Goal: Task Accomplishment & Management: Complete application form

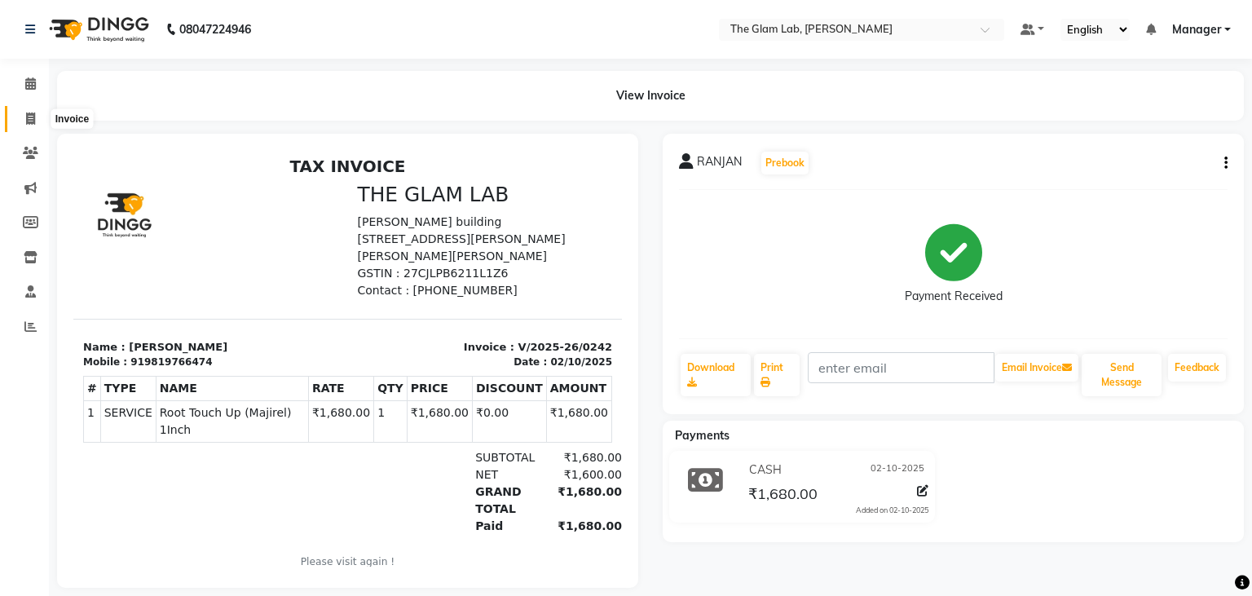
click at [28, 121] on icon at bounding box center [30, 118] width 9 height 12
select select "8277"
select select "service"
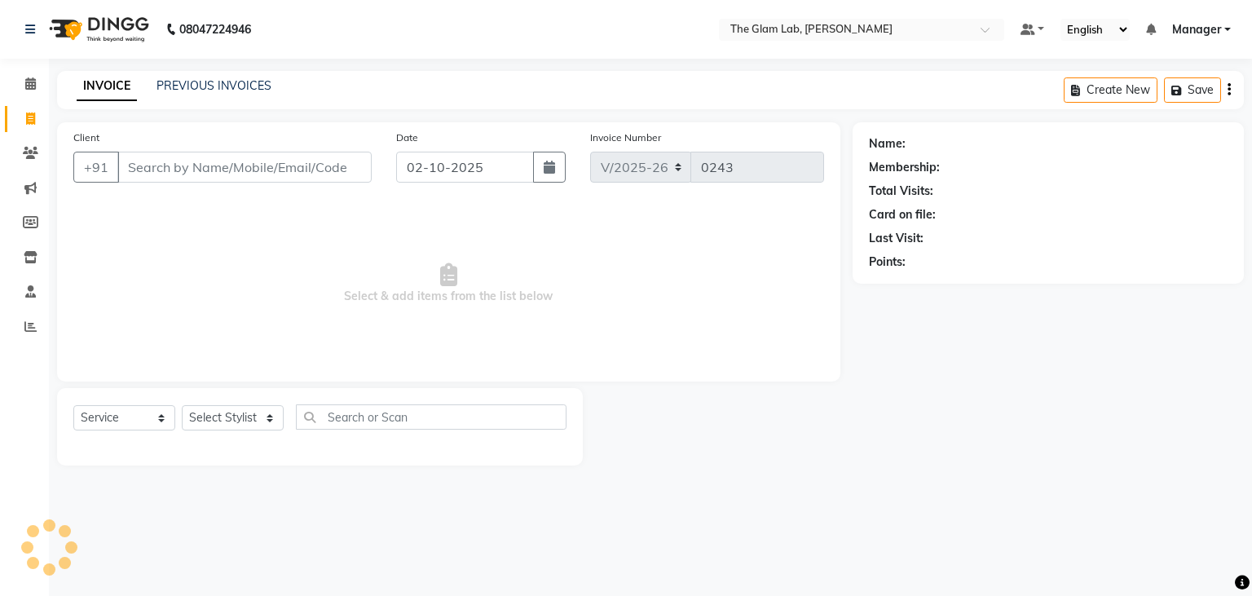
click at [181, 155] on input "Client" at bounding box center [244, 167] width 254 height 31
click at [180, 171] on input "Client" at bounding box center [244, 167] width 254 height 31
type input "3"
type input "9324046787"
click at [340, 148] on div "Client [PHONE_NUMBER] Add Client" at bounding box center [222, 162] width 323 height 67
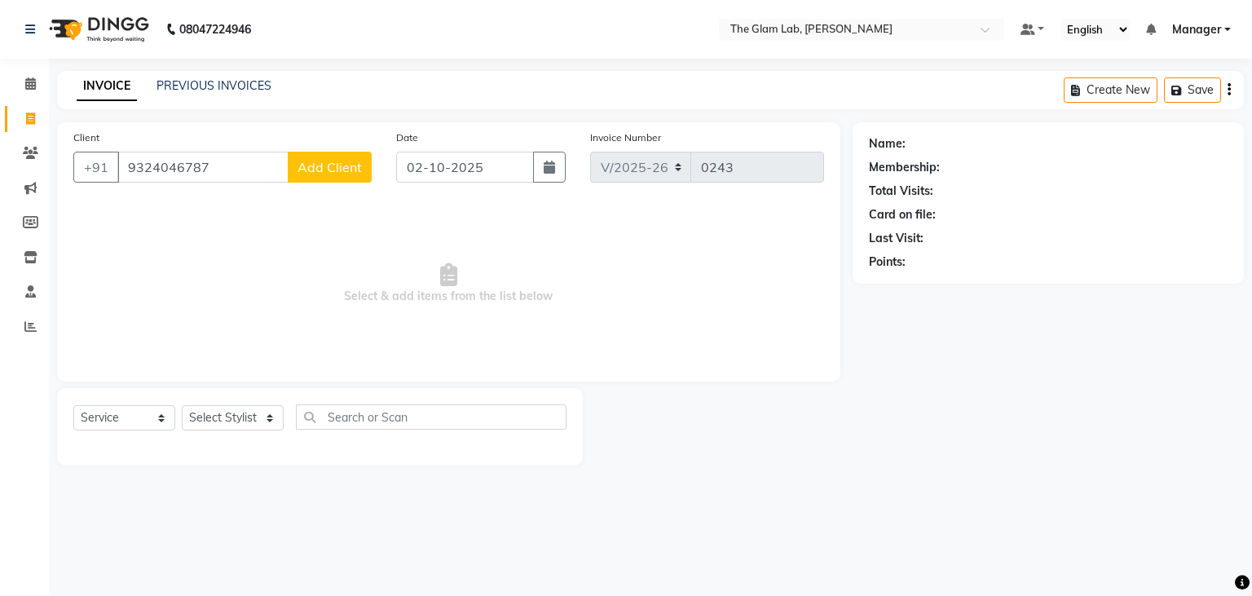
click at [342, 165] on span "Add Client" at bounding box center [330, 167] width 64 height 16
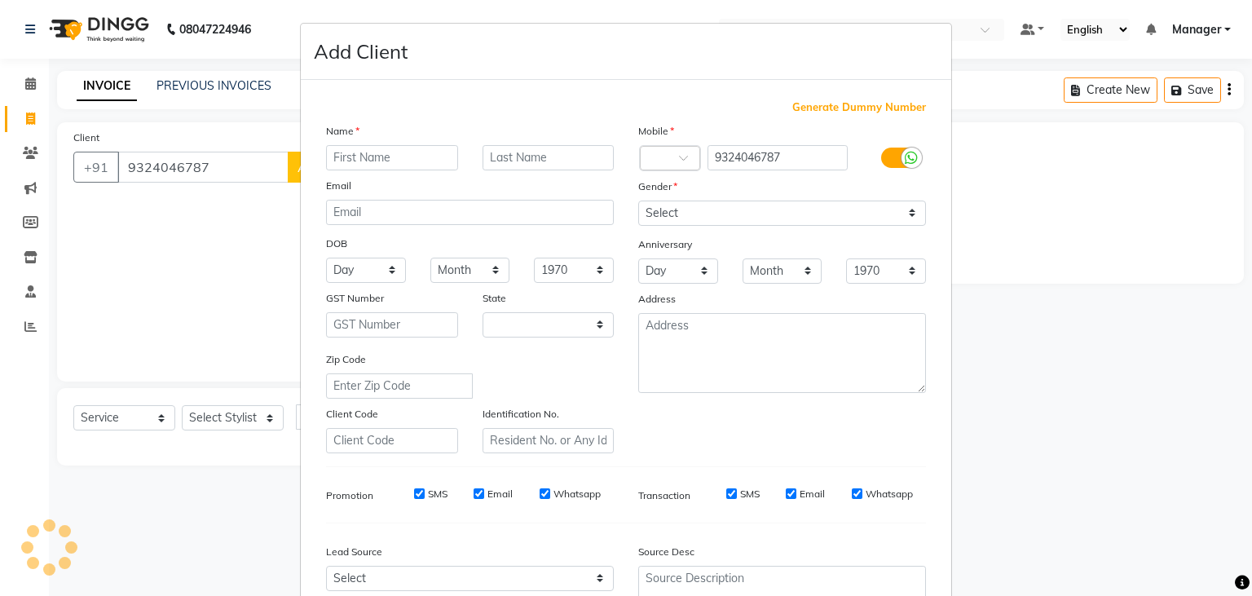
select select "22"
type input "KAJAL"
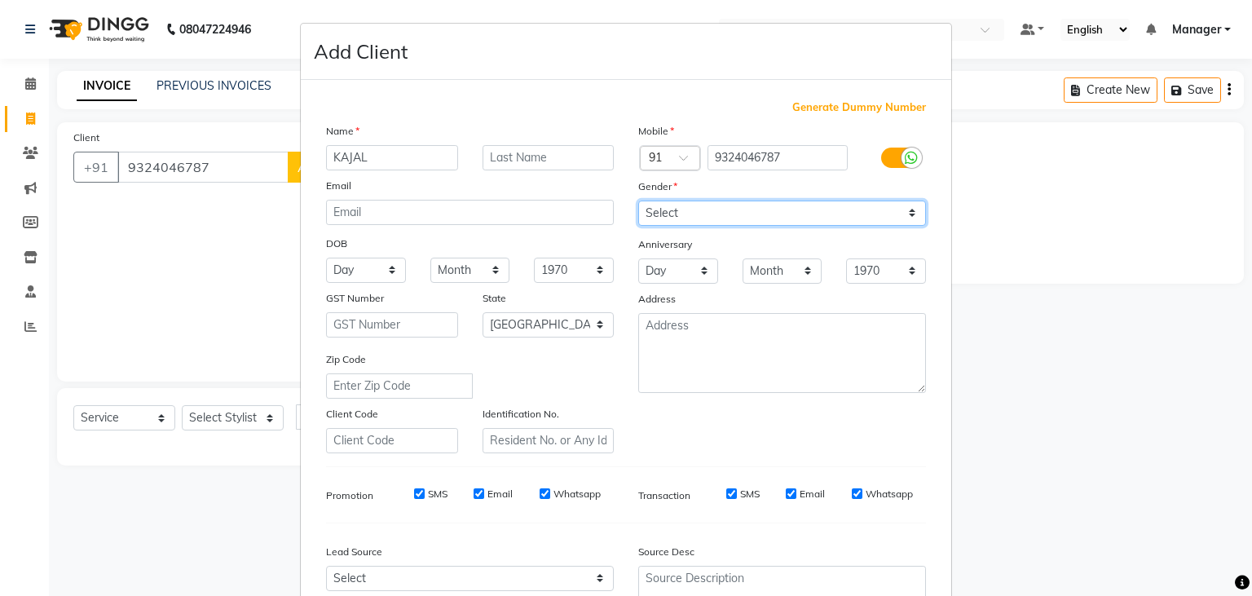
click at [638, 201] on select "Select [DEMOGRAPHIC_DATA] [DEMOGRAPHIC_DATA] Other Prefer Not To Say" at bounding box center [782, 213] width 288 height 25
click option "[DEMOGRAPHIC_DATA]" at bounding box center [0, 0] width 0 height 0
click at [638, 201] on select "Select [DEMOGRAPHIC_DATA] [DEMOGRAPHIC_DATA] Other Prefer Not To Say" at bounding box center [782, 213] width 288 height 25
select select "[DEMOGRAPHIC_DATA]"
click option "[DEMOGRAPHIC_DATA]" at bounding box center [0, 0] width 0 height 0
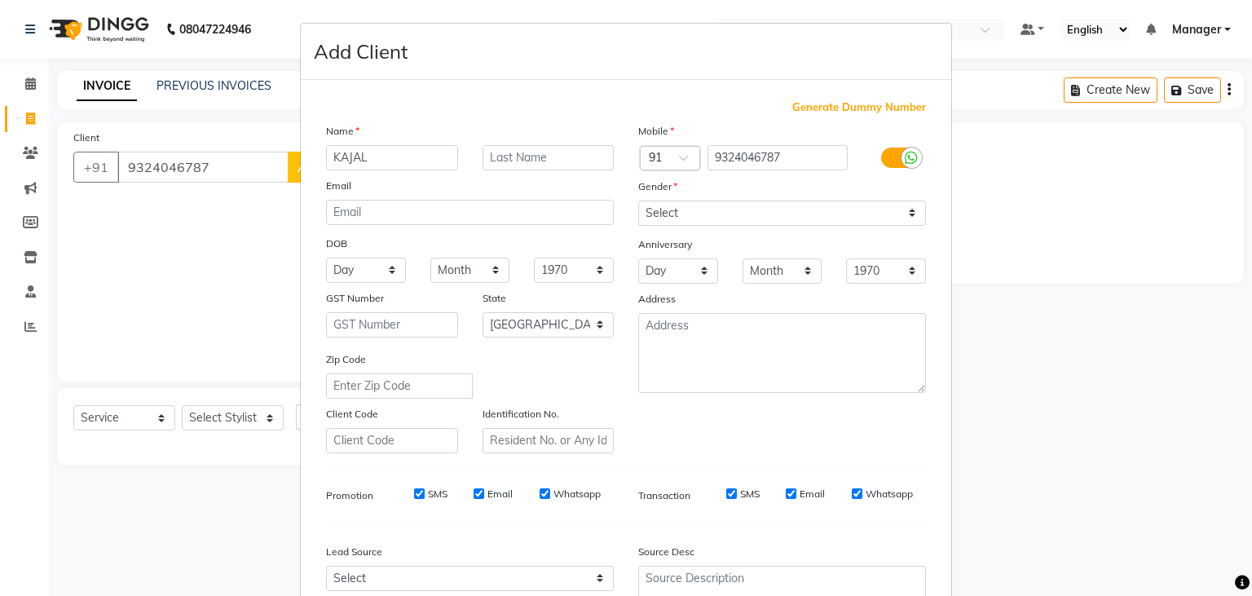
click at [1035, 303] on ngb-modal-window "Add Client Generate Dummy Number Name KAJAL Email DOB Day 01 02 03 04 05 06 07 …" at bounding box center [626, 298] width 1252 height 596
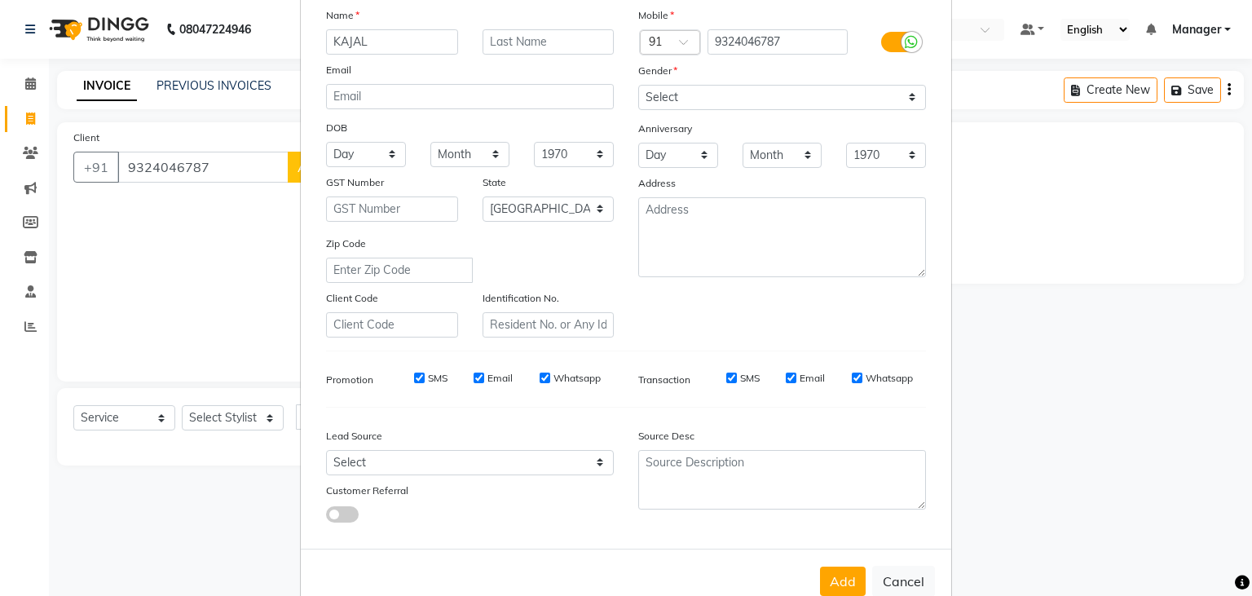
scroll to position [147, 0]
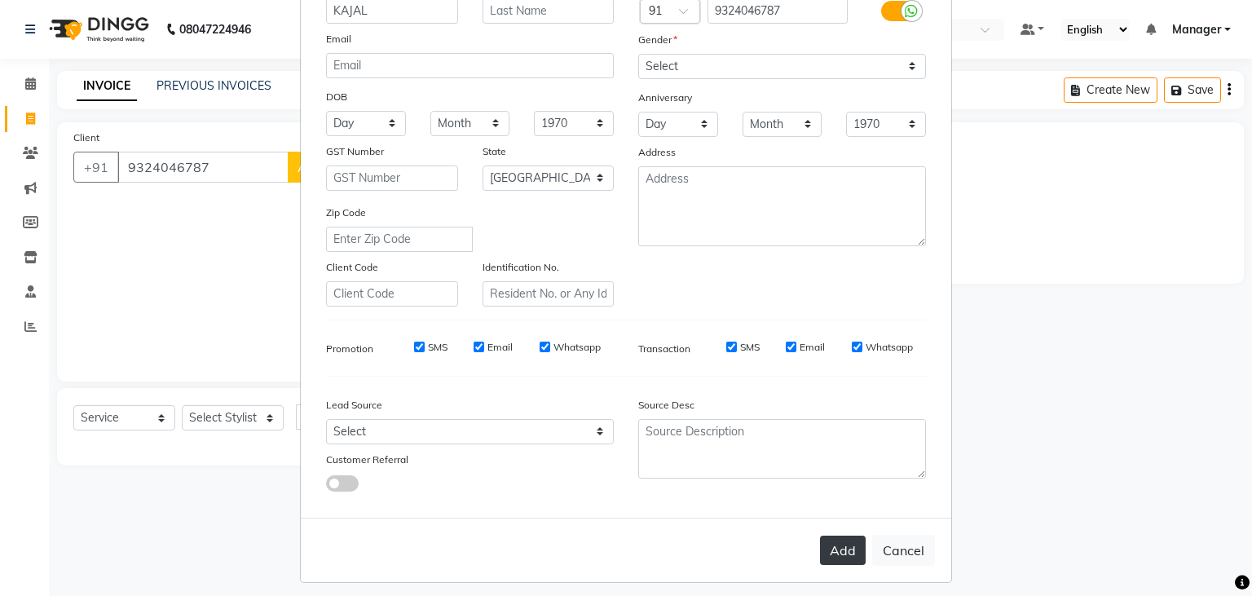
click at [851, 565] on button "Add" at bounding box center [843, 550] width 46 height 29
select select
select select "null"
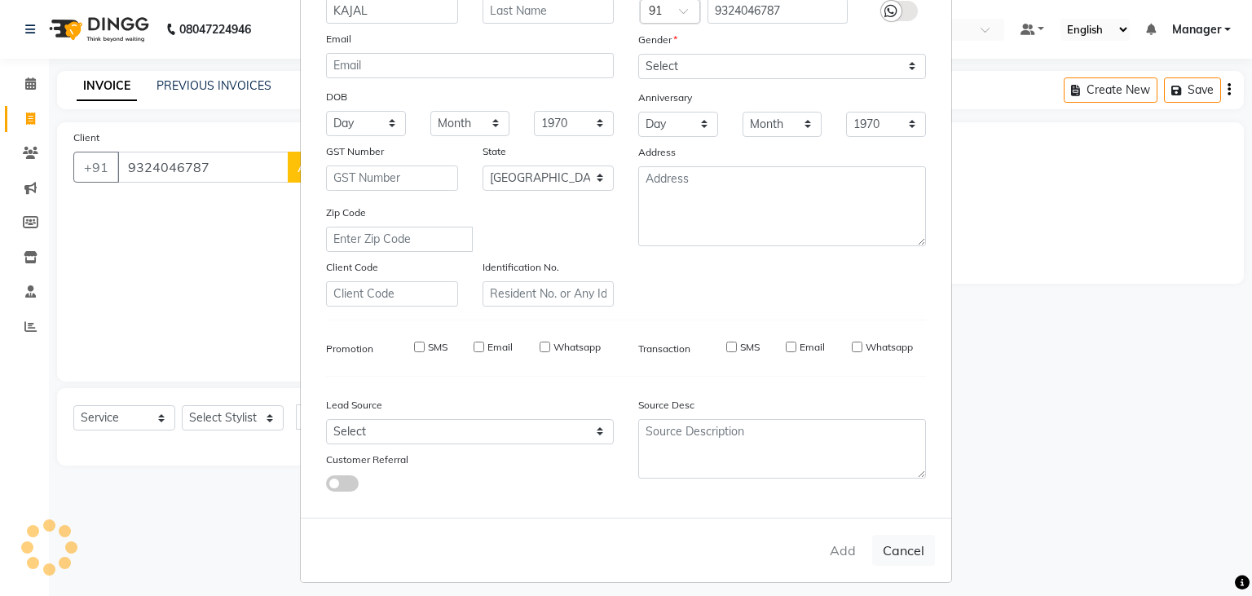
select select
checkbox input "false"
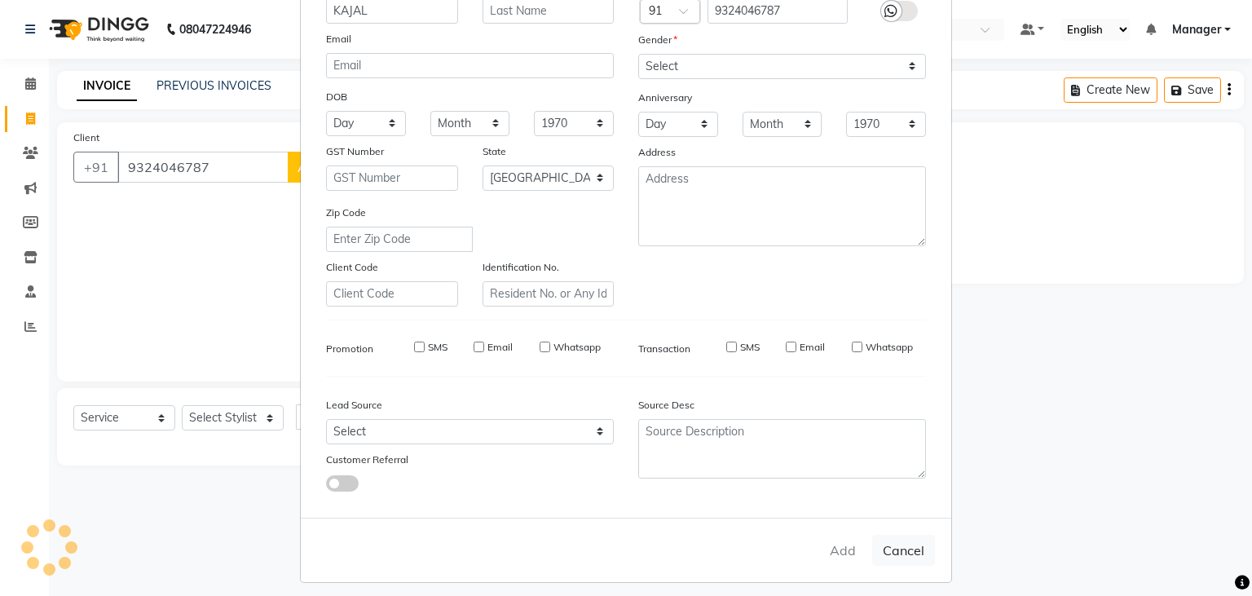
checkbox input "false"
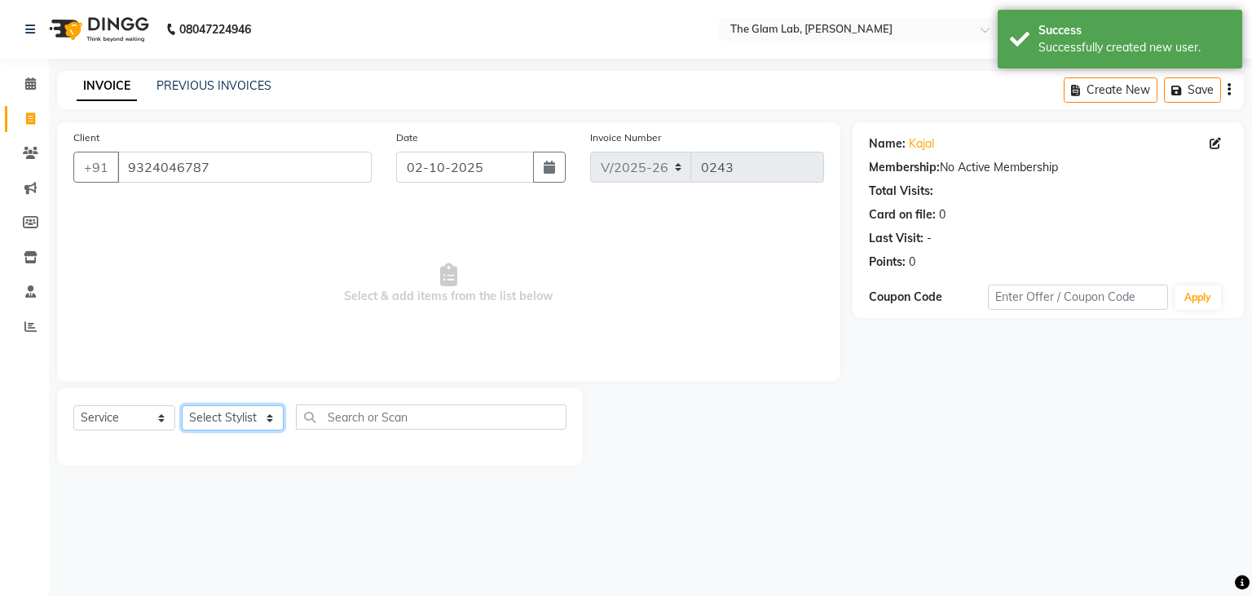
click at [182, 405] on select "Select Stylist [PERSON_NAME] [PERSON_NAME] BOSS Danish Feraz Manager [PERSON_NA…" at bounding box center [233, 417] width 102 height 25
select select "79460"
click option "[PERSON_NAME]" at bounding box center [0, 0] width 0 height 0
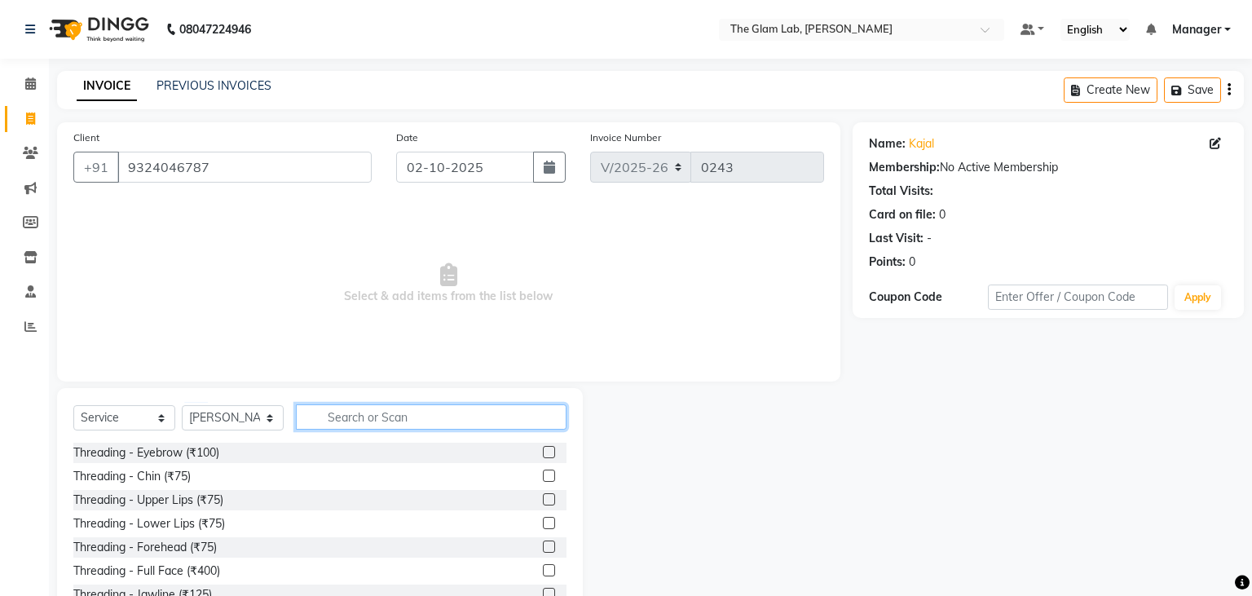
click at [377, 417] on input "text" at bounding box center [431, 416] width 271 height 25
type input "EYE"
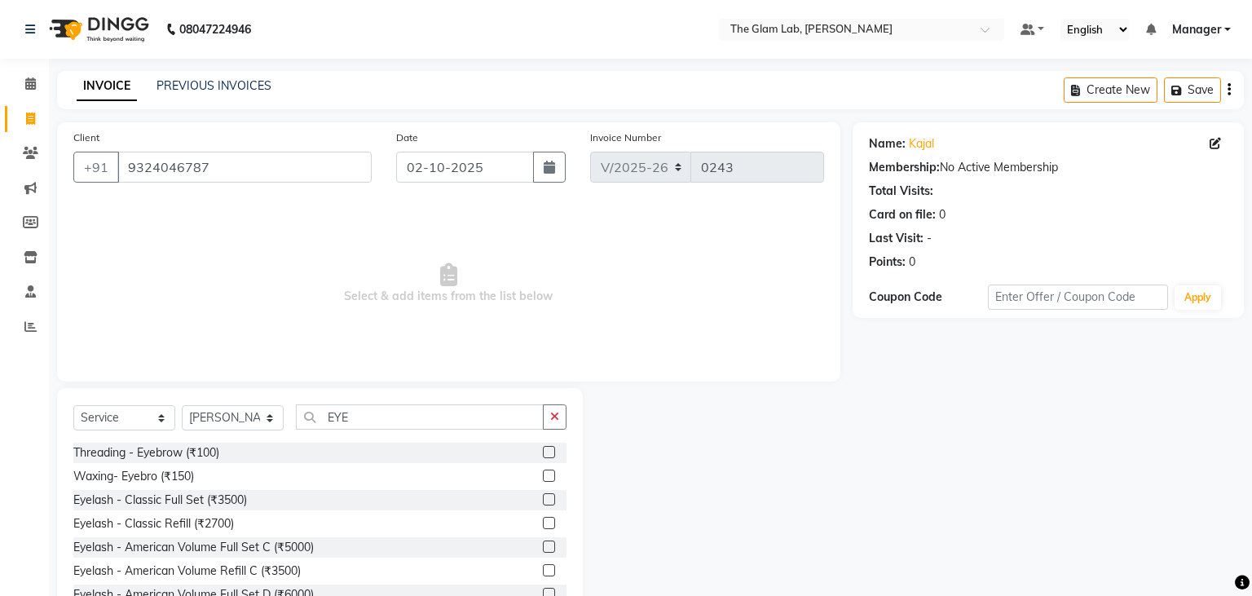
click at [288, 510] on div "Eyelash - Classic Full Set (₹3500)" at bounding box center [319, 500] width 493 height 20
click at [545, 501] on label at bounding box center [549, 499] width 12 height 12
click at [545, 501] on input "checkbox" at bounding box center [548, 500] width 11 height 11
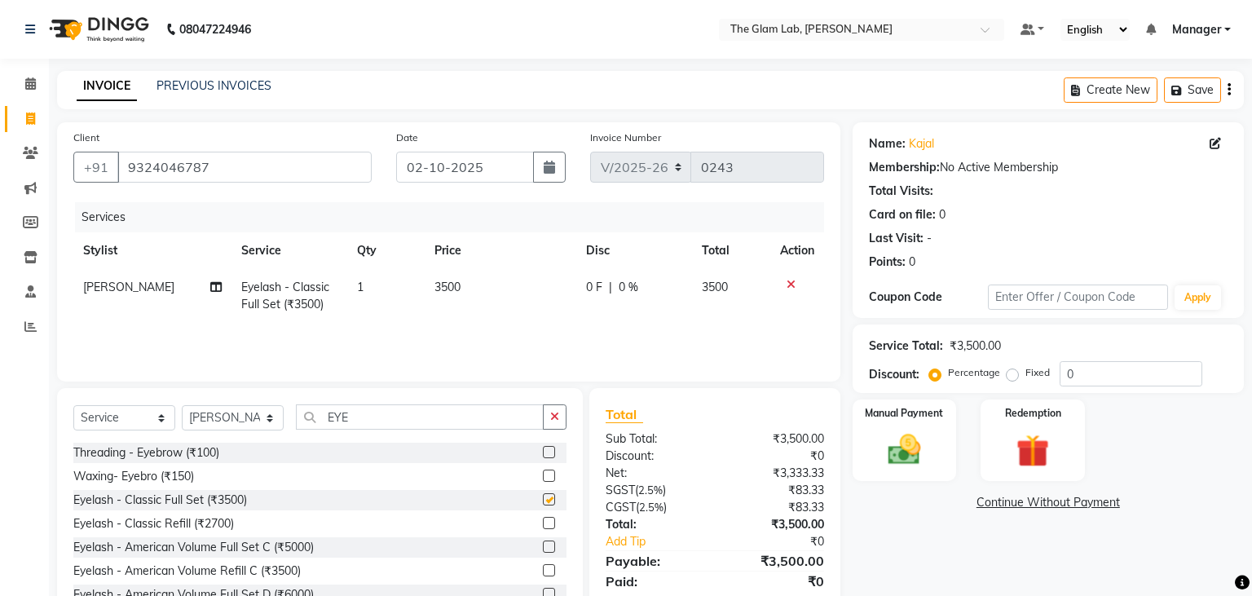
checkbox input "false"
click at [449, 282] on span "3500" at bounding box center [447, 287] width 26 height 15
select select "79460"
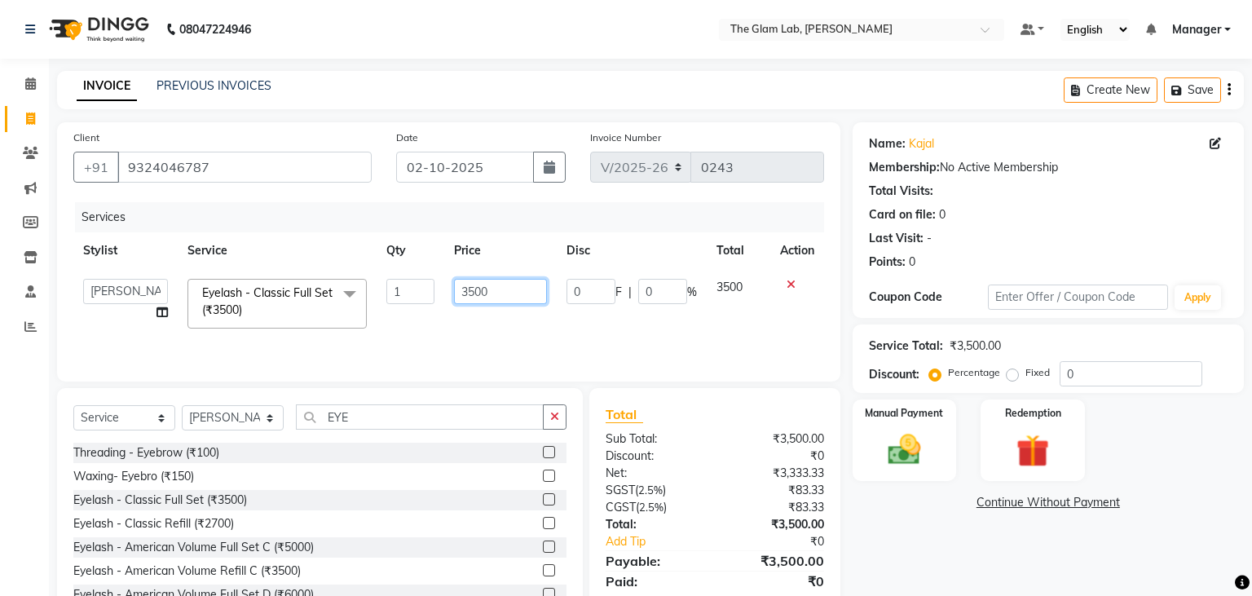
click at [477, 289] on input "3500" at bounding box center [500, 291] width 93 height 25
type input "3000"
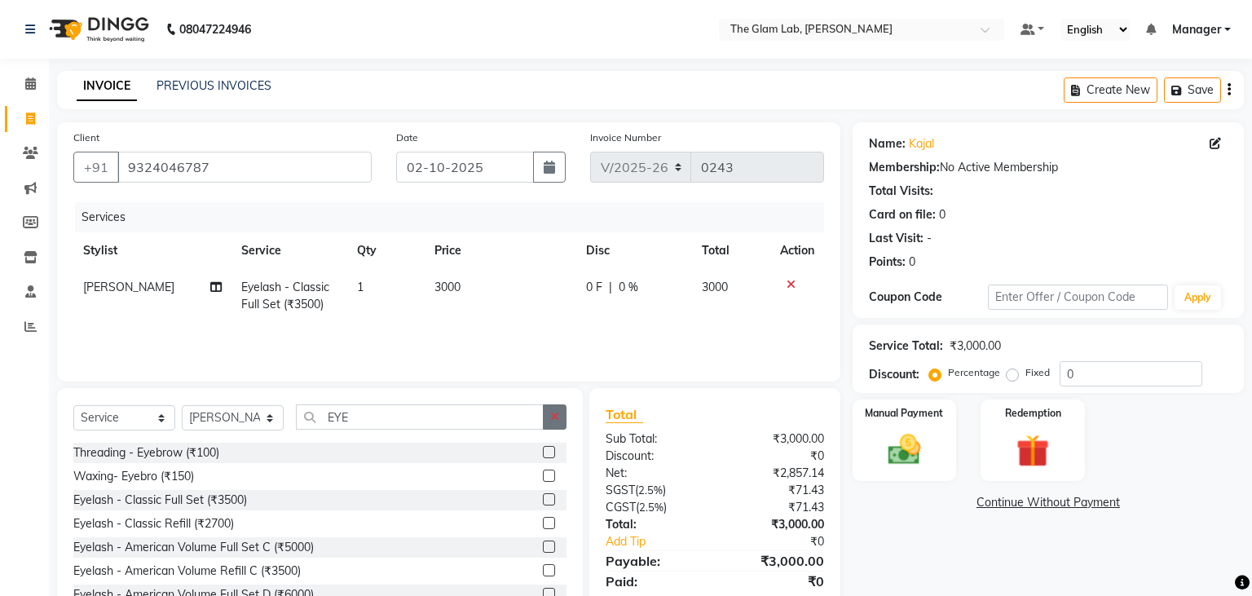
click at [560, 416] on button "button" at bounding box center [555, 416] width 24 height 25
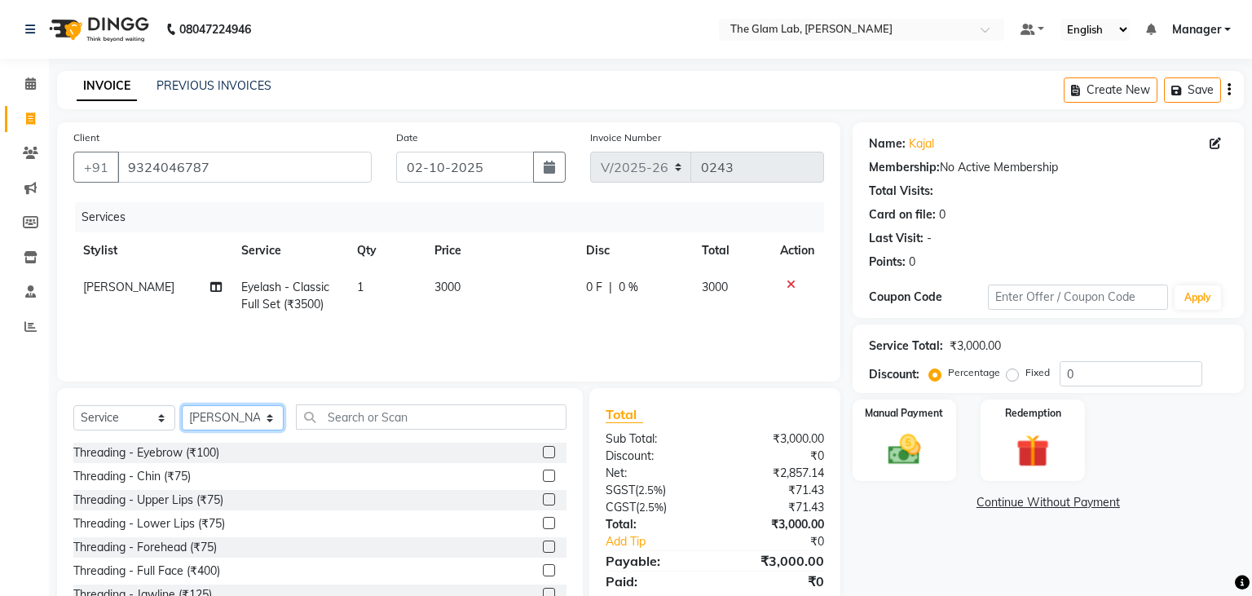
click at [182, 405] on select "Select Stylist [PERSON_NAME] [PERSON_NAME] BOSS Danish Feraz Manager [PERSON_NA…" at bounding box center [233, 417] width 102 height 25
select select
click option "Select Stylist" at bounding box center [0, 0] width 0 height 0
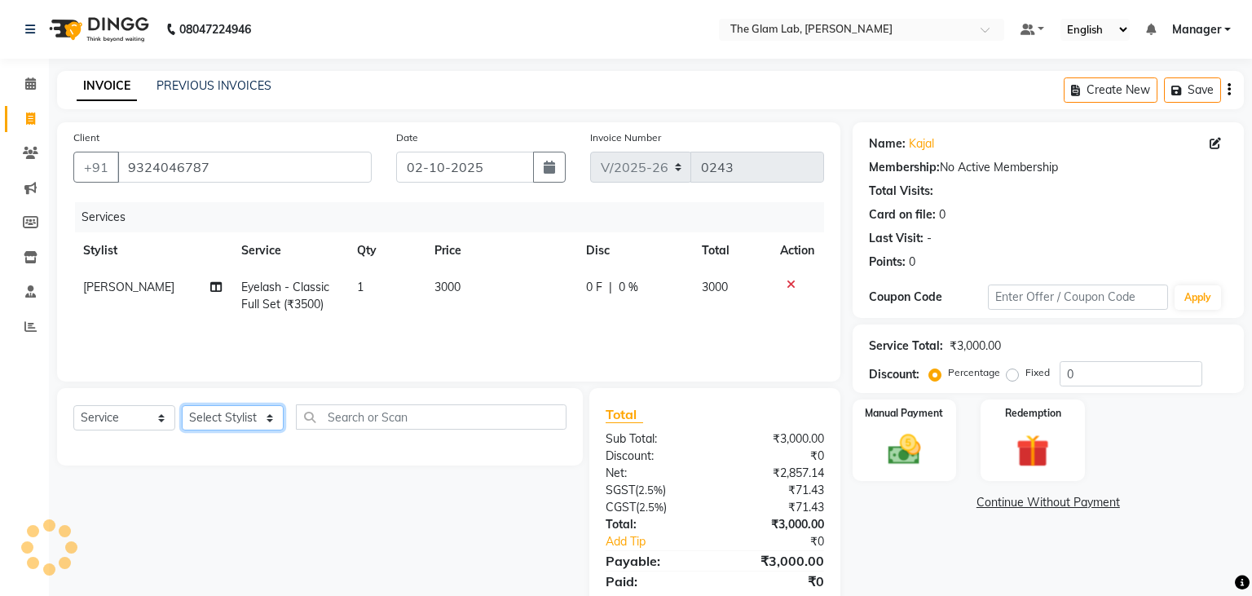
click at [182, 405] on select "Select Stylist [PERSON_NAME] [PERSON_NAME] BOSS Danish Feraz Manager [PERSON_NA…" at bounding box center [233, 417] width 102 height 25
click at [29, 286] on icon at bounding box center [30, 291] width 11 height 12
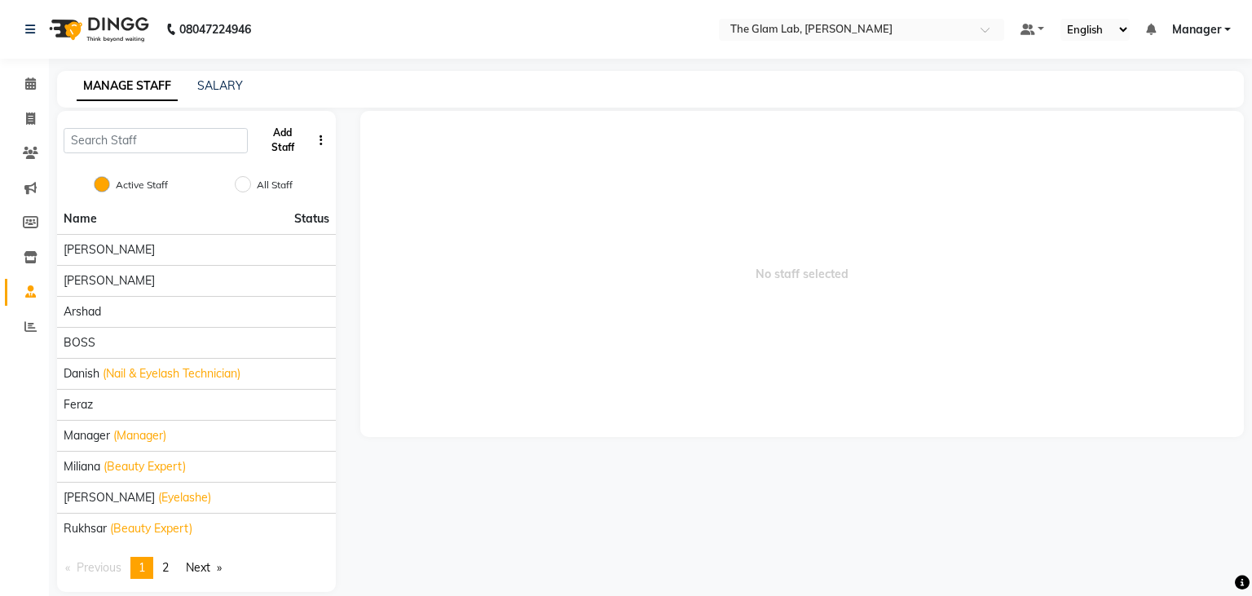
click at [289, 147] on button "Add Staff" at bounding box center [282, 140] width 57 height 42
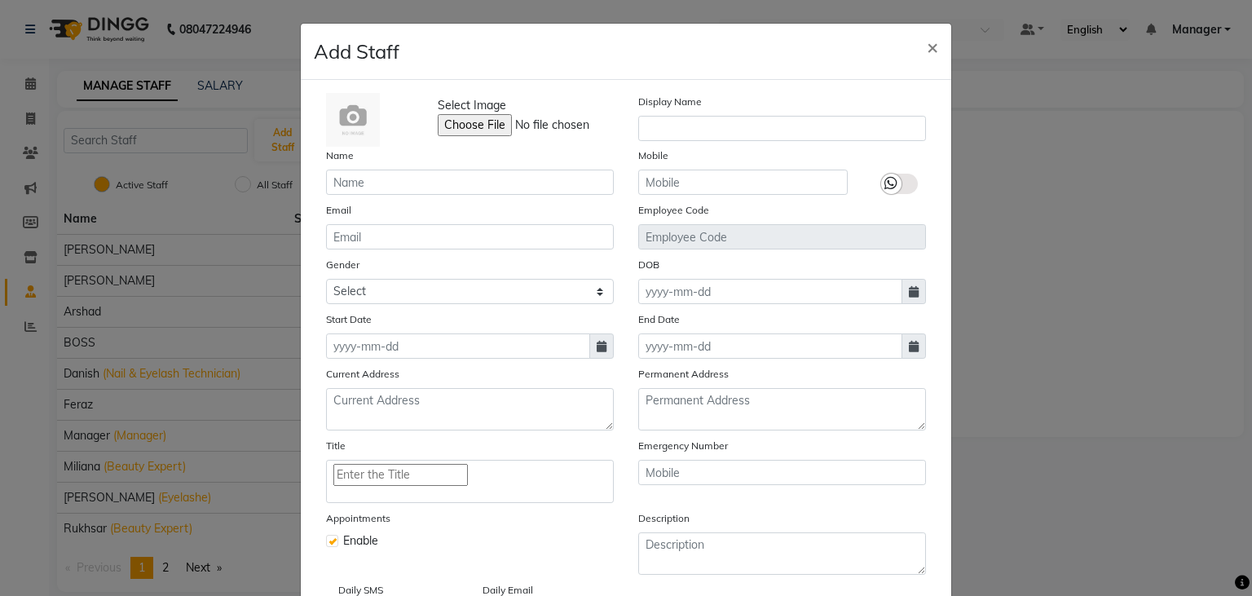
drag, startPoint x: 357, startPoint y: 196, endPoint x: 354, endPoint y: 179, distance: 16.6
click at [354, 179] on div "Select Image Display Name Name Mobile Email Employee Code Gender Select [DEMOGR…" at bounding box center [626, 356] width 624 height 527
click at [354, 179] on input "text" at bounding box center [470, 182] width 288 height 25
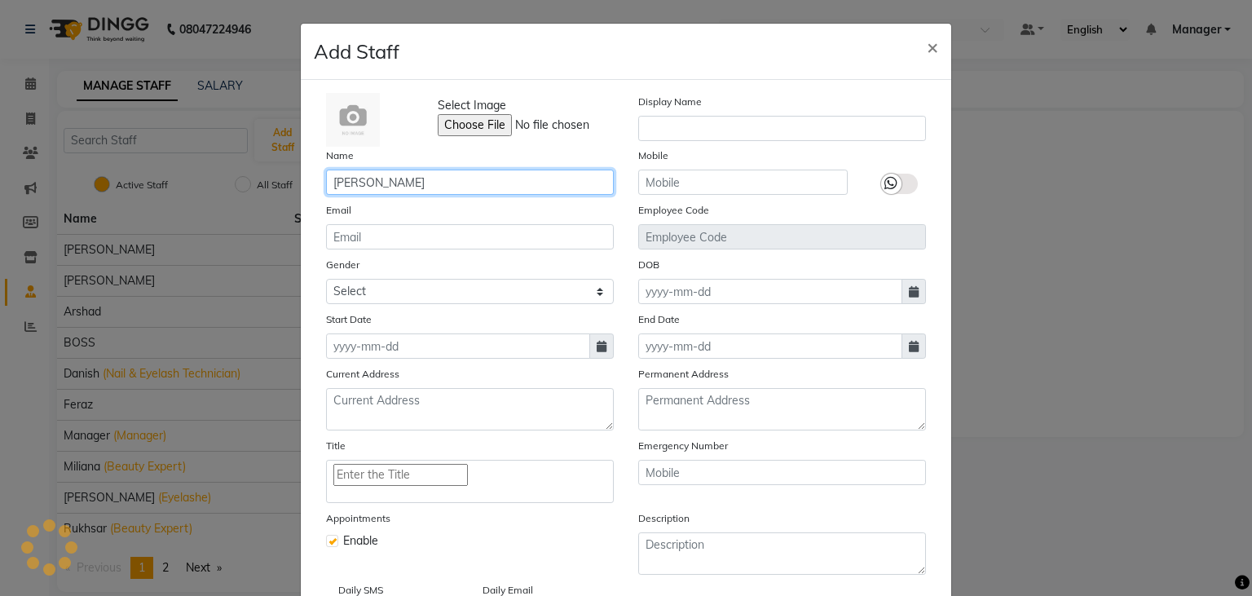
type input "[PERSON_NAME]"
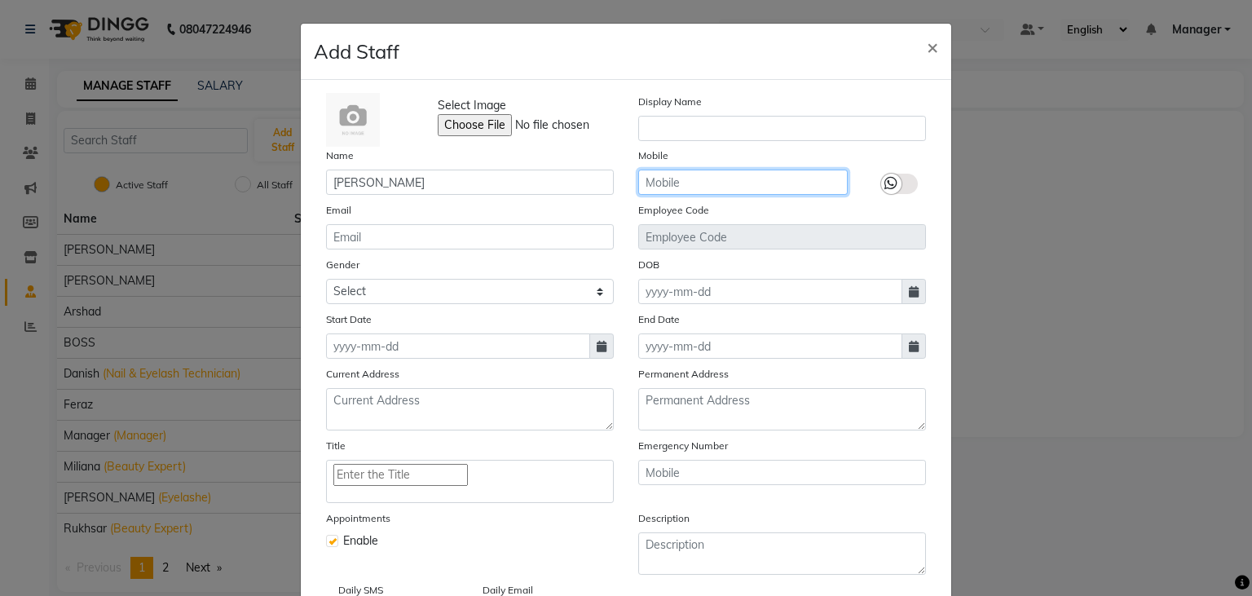
click at [694, 184] on input "text" at bounding box center [743, 182] width 210 height 25
type input "9326318349"
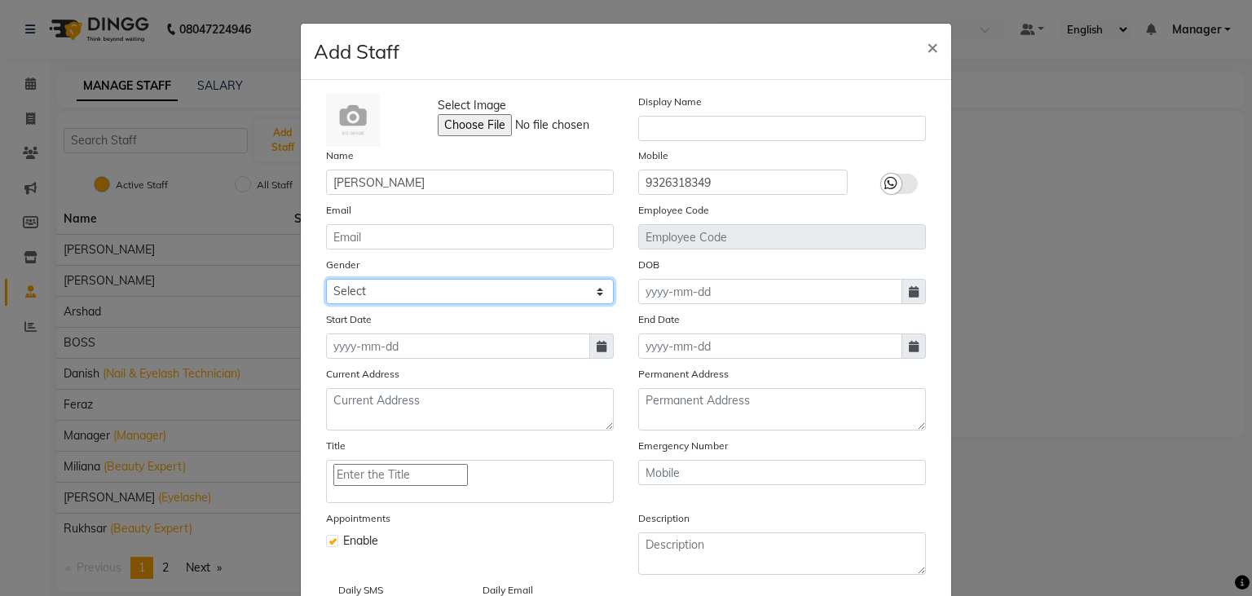
click at [326, 279] on select "Select [DEMOGRAPHIC_DATA] [DEMOGRAPHIC_DATA] Other Prefer Not To Say" at bounding box center [470, 291] width 288 height 25
click at [548, 302] on select "Select [DEMOGRAPHIC_DATA] [DEMOGRAPHIC_DATA] Other Prefer Not To Say" at bounding box center [470, 291] width 288 height 25
click at [326, 279] on select "Select [DEMOGRAPHIC_DATA] [DEMOGRAPHIC_DATA] Other Prefer Not To Say" at bounding box center [470, 291] width 288 height 25
select select "[DEMOGRAPHIC_DATA]"
click option "[DEMOGRAPHIC_DATA]" at bounding box center [0, 0] width 0 height 0
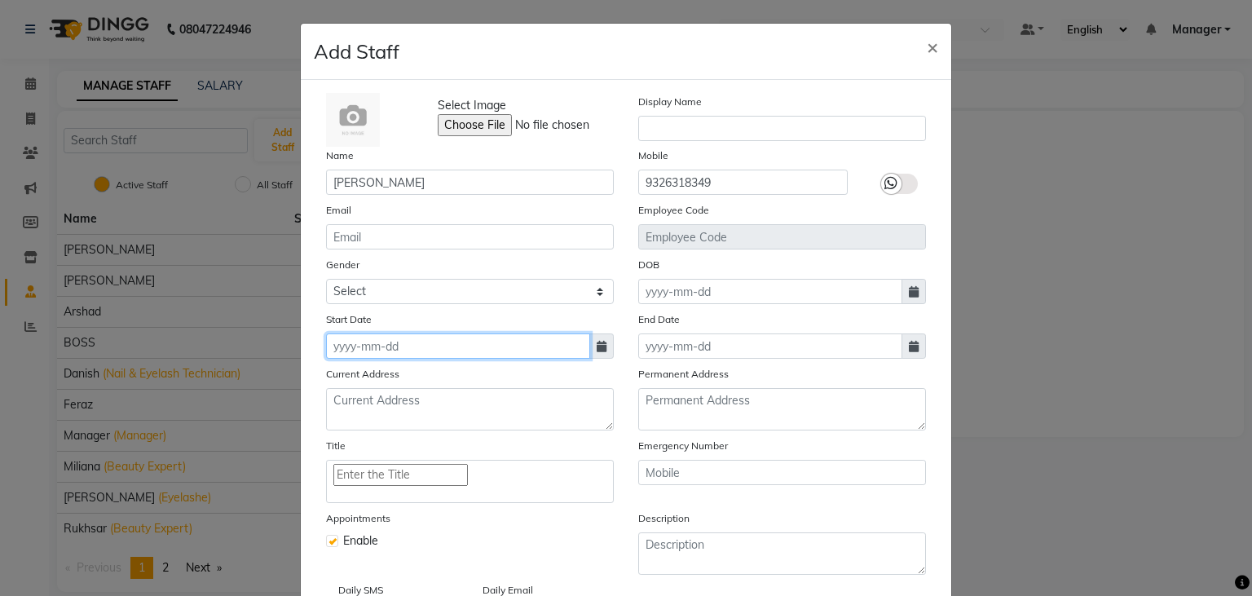
click at [501, 351] on input at bounding box center [458, 345] width 264 height 25
select select "10"
select select "2025"
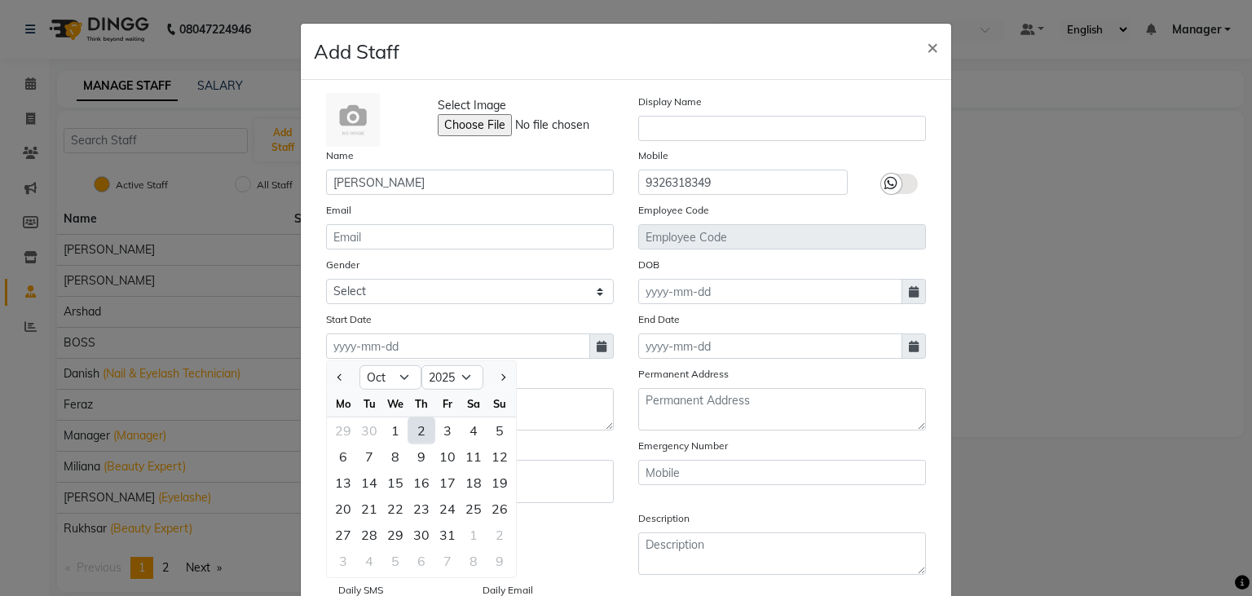
click at [428, 437] on div "2" at bounding box center [421, 430] width 26 height 26
type input "02-10-2025"
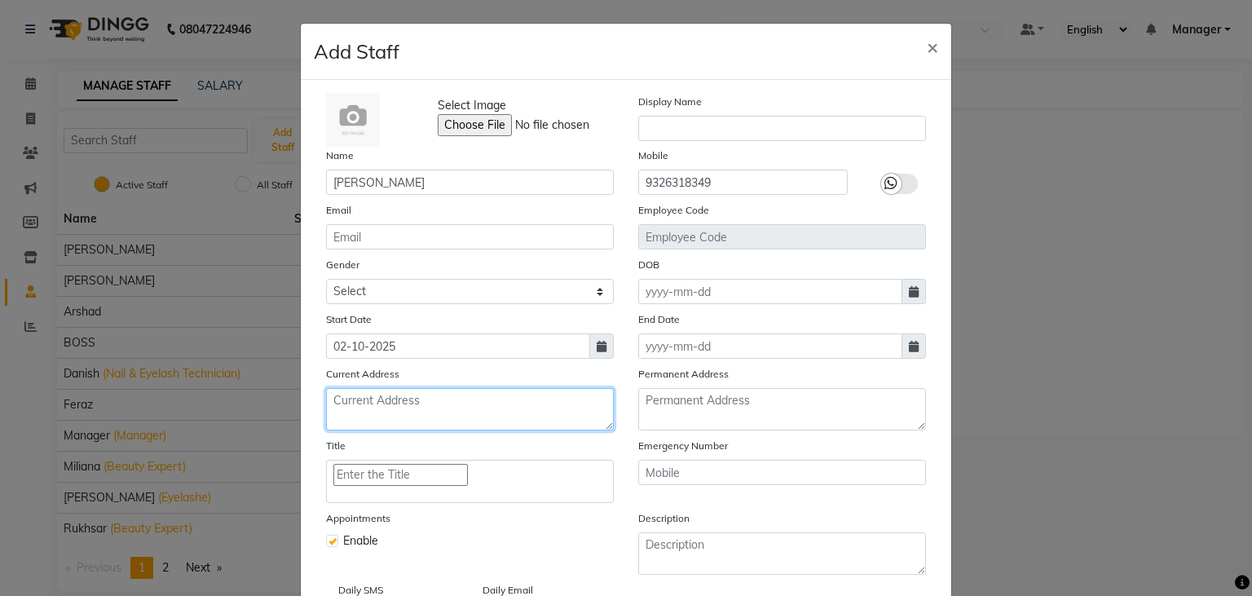
click at [399, 413] on textarea at bounding box center [470, 409] width 288 height 42
type textarea "TARDEO HEERA PANNA AC MARKET [GEOGRAPHIC_DATA]"
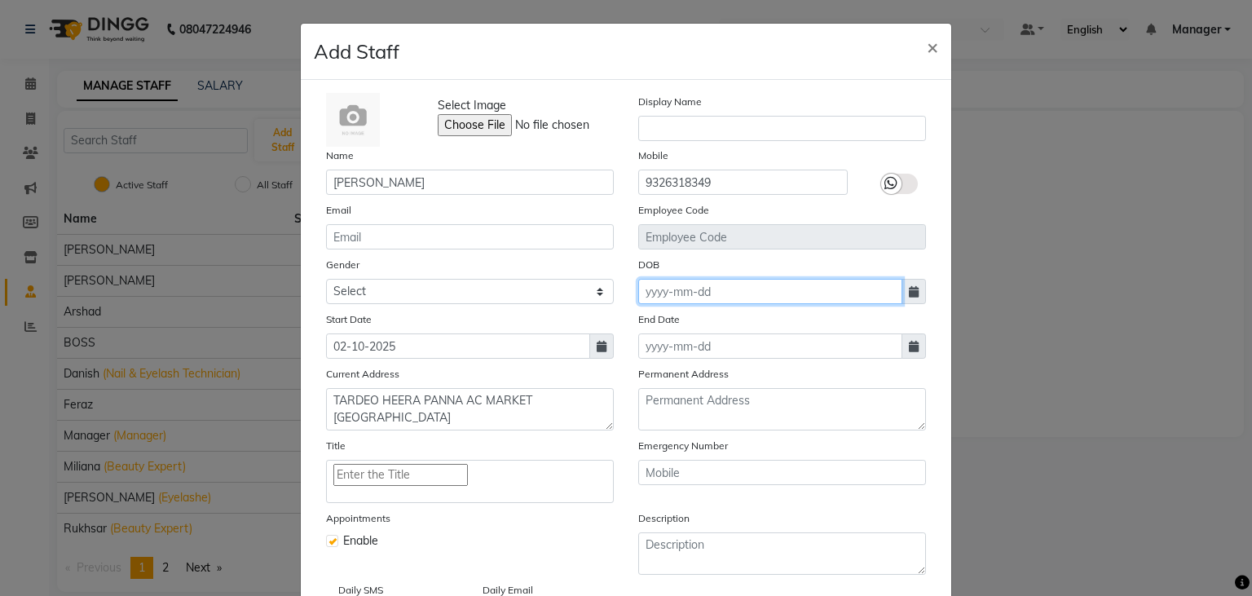
click at [847, 298] on input at bounding box center [770, 291] width 264 height 25
select select "10"
select select "2025"
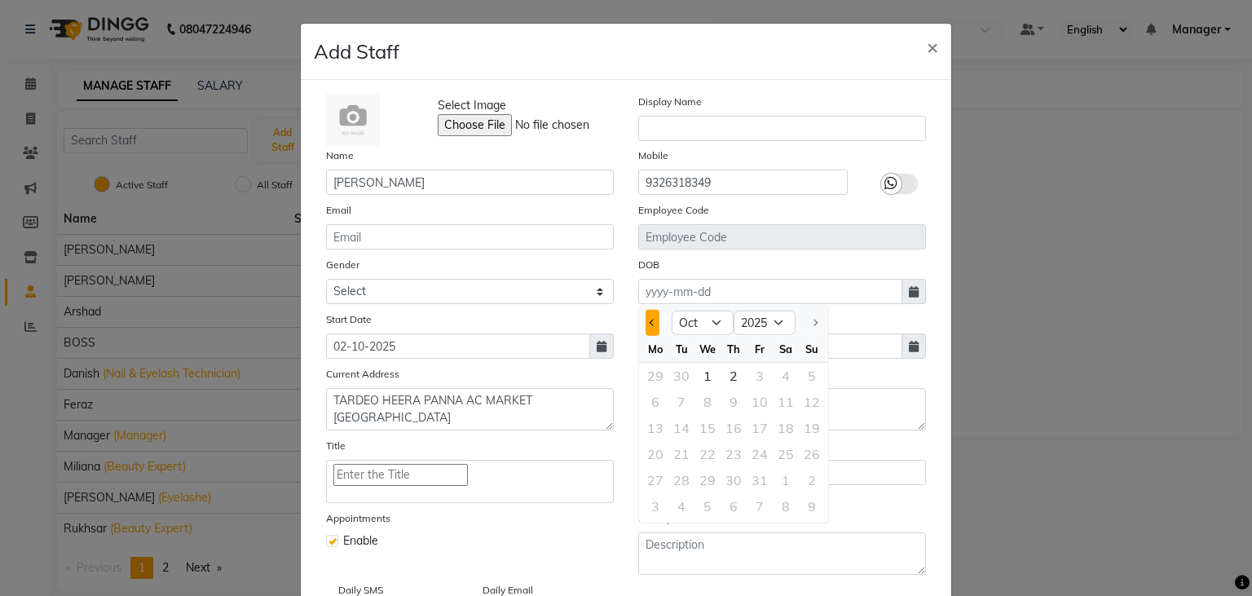
click at [653, 324] on span "Previous month" at bounding box center [653, 323] width 7 height 7
select select "8"
drag, startPoint x: 653, startPoint y: 324, endPoint x: 784, endPoint y: 319, distance: 131.4
click at [784, 319] on ngb-datepicker-navigation "Jan Feb Mar Apr May Jun [DATE] Aug Sep [DATE] 1921 1922 1923 1924 1925 1926 192…" at bounding box center [733, 323] width 189 height 26
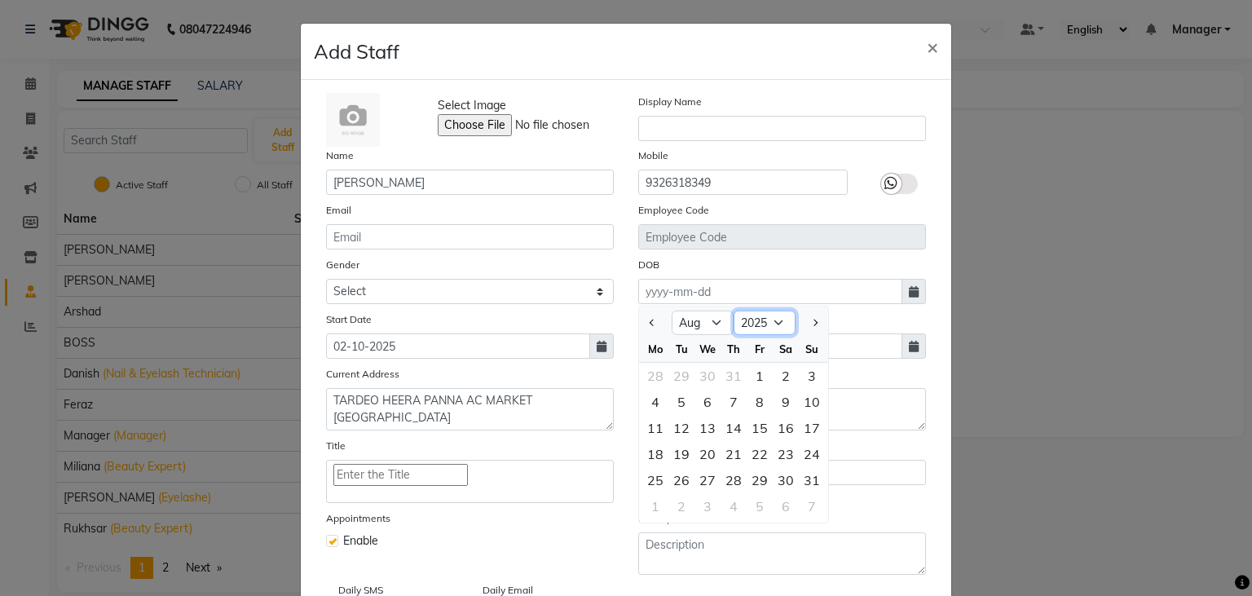
click at [734, 311] on select "1920 1921 1922 1923 1924 1925 1926 1927 1928 1929 1930 1931 1932 1933 1934 1935…" at bounding box center [765, 323] width 62 height 24
click at [853, 292] on input at bounding box center [770, 291] width 264 height 25
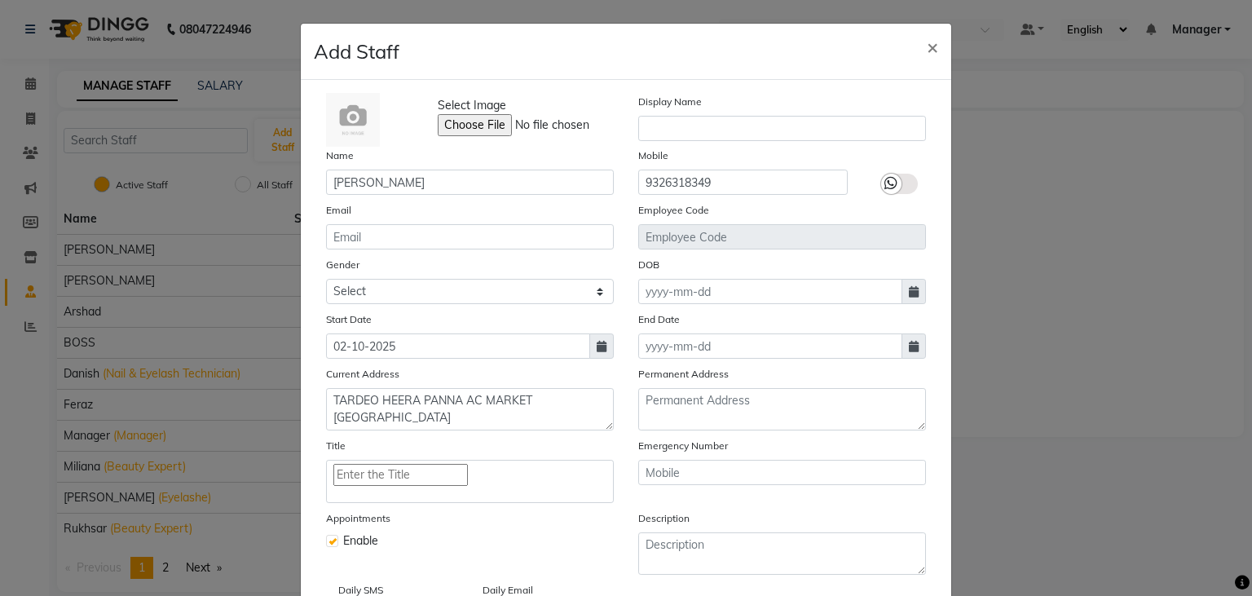
click at [928, 298] on div "DOB" at bounding box center [782, 280] width 312 height 48
click at [922, 295] on span at bounding box center [914, 291] width 24 height 25
select select "10"
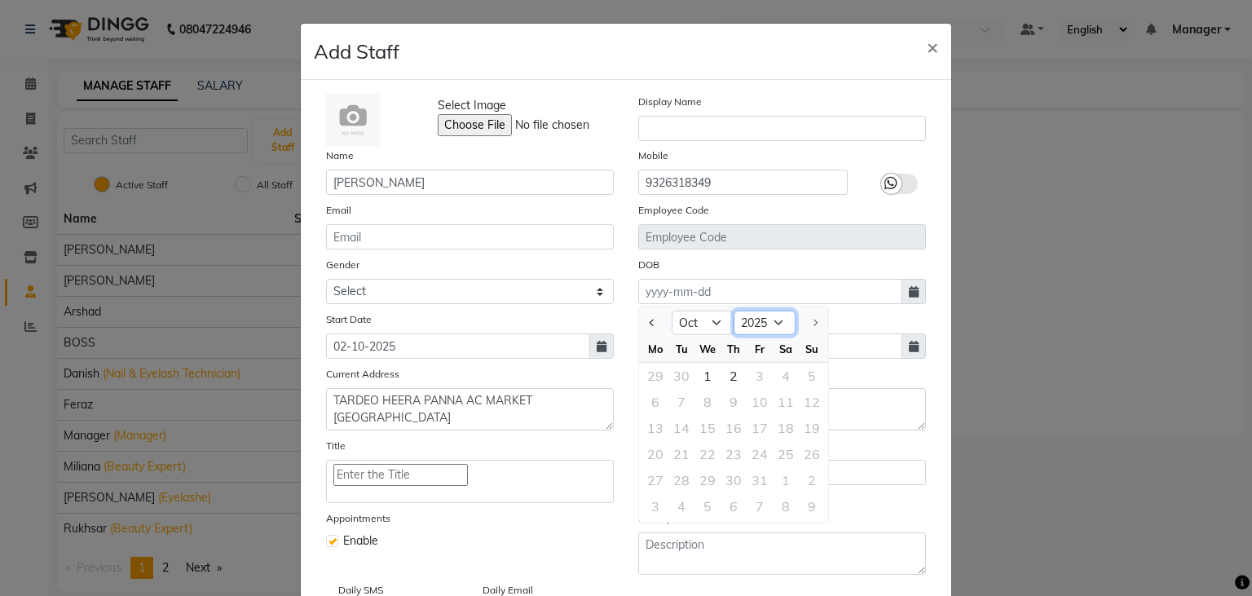
click at [734, 311] on select "1920 1921 1922 1923 1924 1925 1926 1927 1928 1929 1930 1931 1932 1933 1934 1935…" at bounding box center [765, 323] width 62 height 24
select select "1989"
click option "1989" at bounding box center [0, 0] width 0 height 0
click at [672, 311] on select "Jan Feb Mar Apr May Jun [DATE] Aug Sep Oct Nov Dec" at bounding box center [703, 323] width 62 height 24
select select "3"
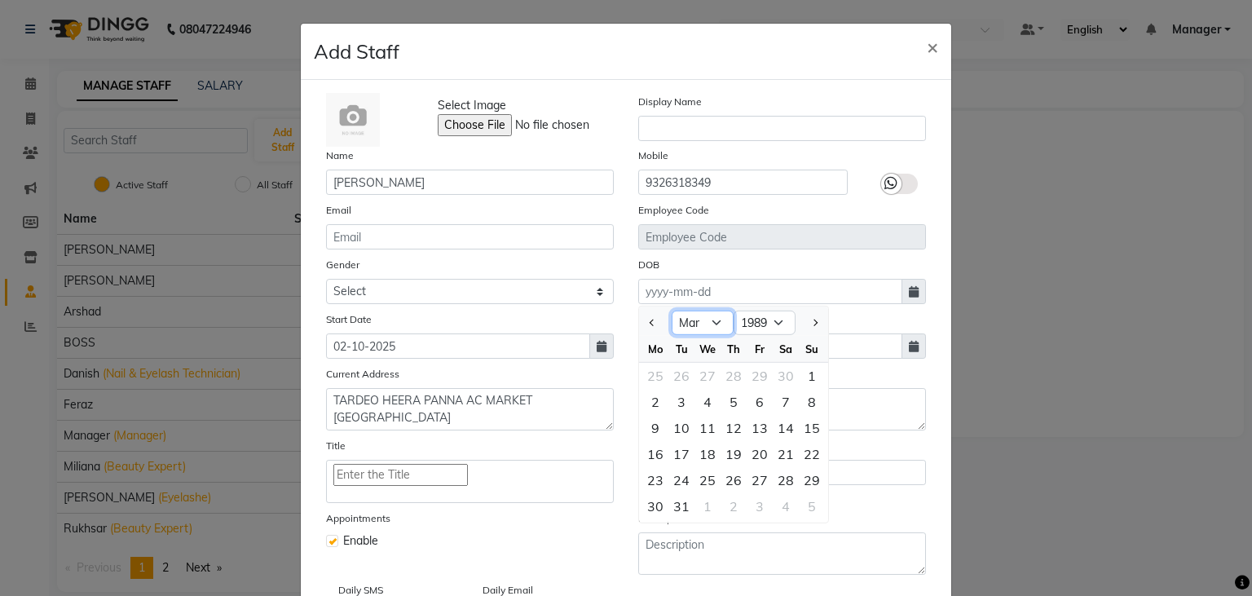
click option "Mar" at bounding box center [0, 0] width 0 height 0
click at [752, 458] on div "24" at bounding box center [760, 454] width 26 height 26
type input "[DATE]"
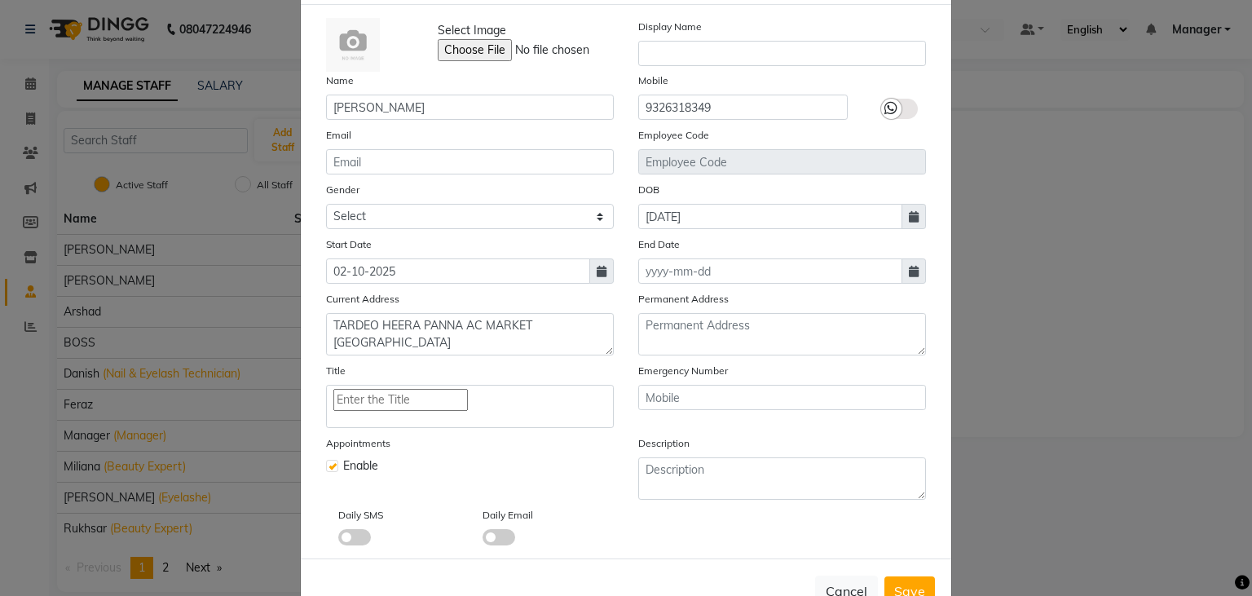
scroll to position [126, 0]
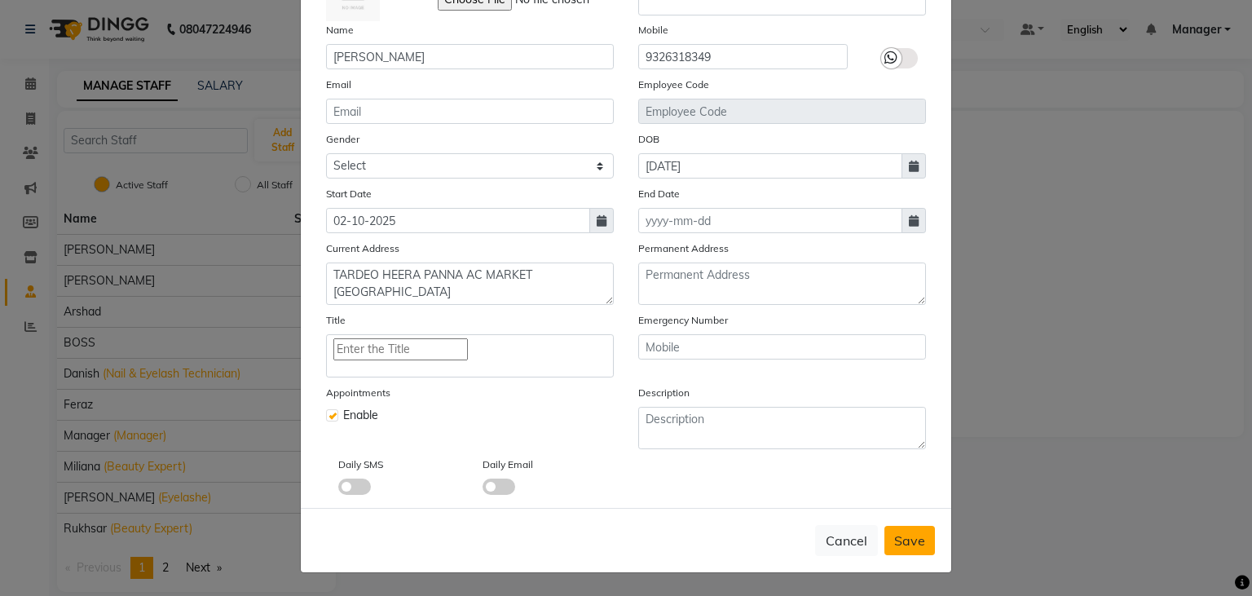
click at [915, 547] on span "Save" at bounding box center [909, 540] width 31 height 16
select select
checkbox input "false"
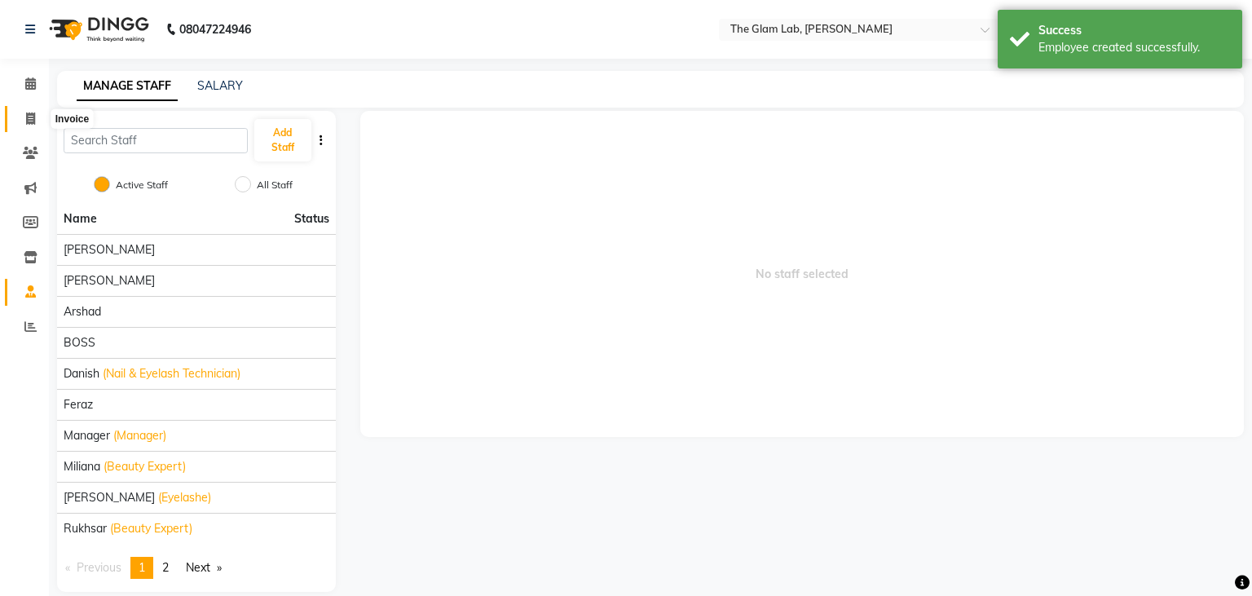
click at [28, 128] on span at bounding box center [30, 119] width 29 height 19
select select "8277"
select select "service"
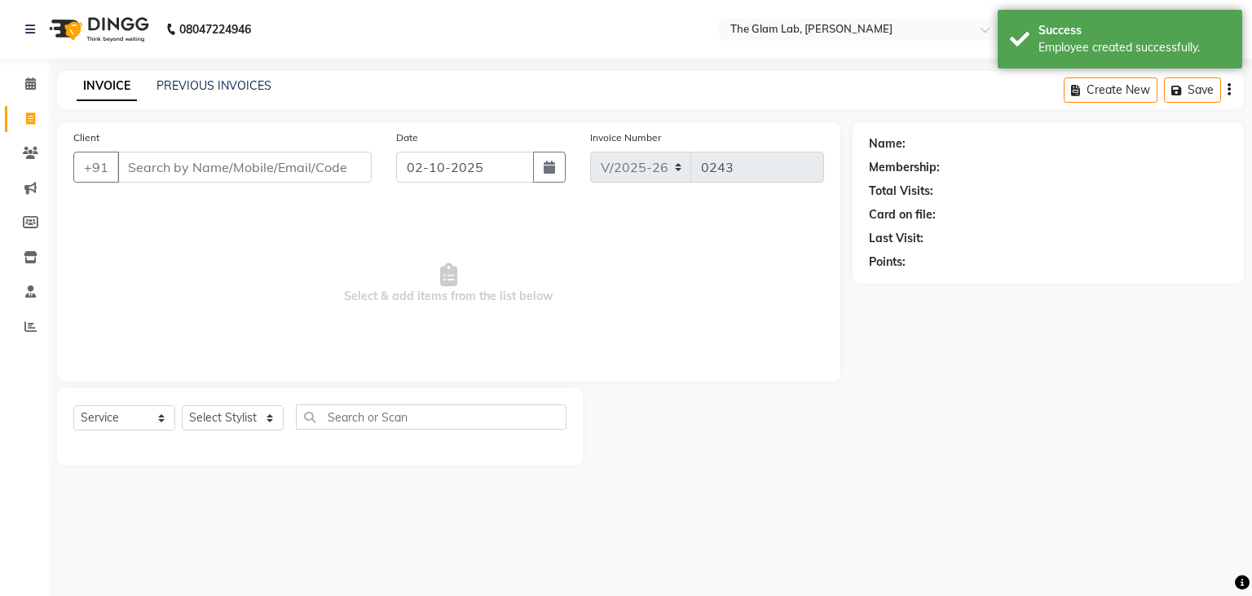
click at [147, 161] on input "Client" at bounding box center [244, 167] width 254 height 31
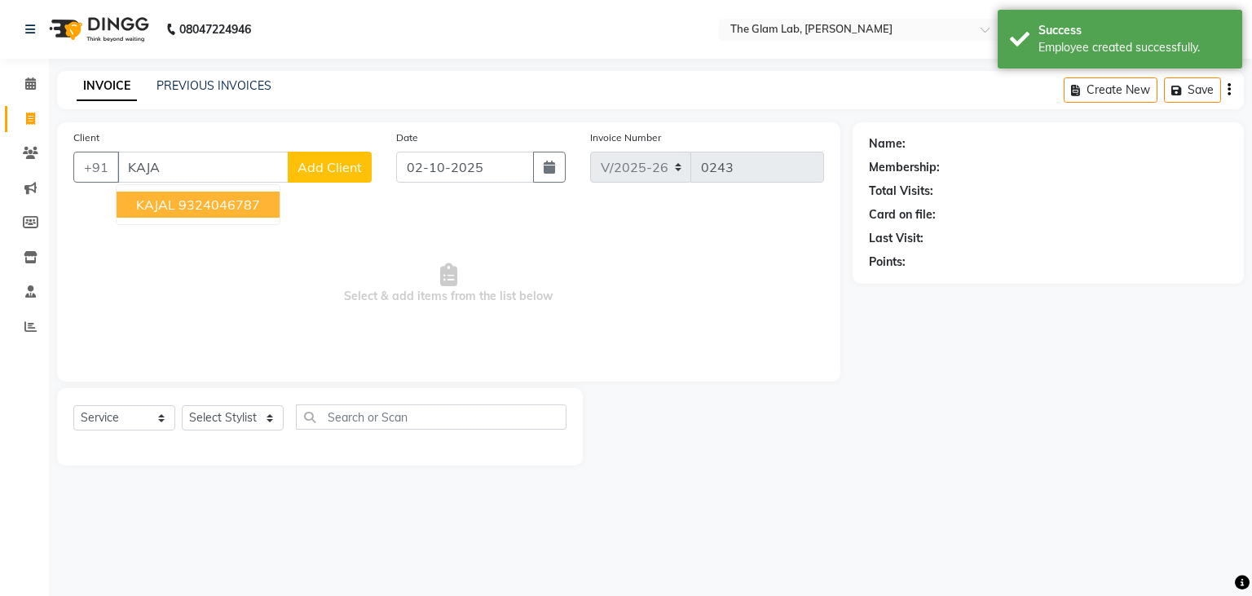
click at [165, 205] on span "KAJAL" at bounding box center [155, 204] width 39 height 16
type input "9324046787"
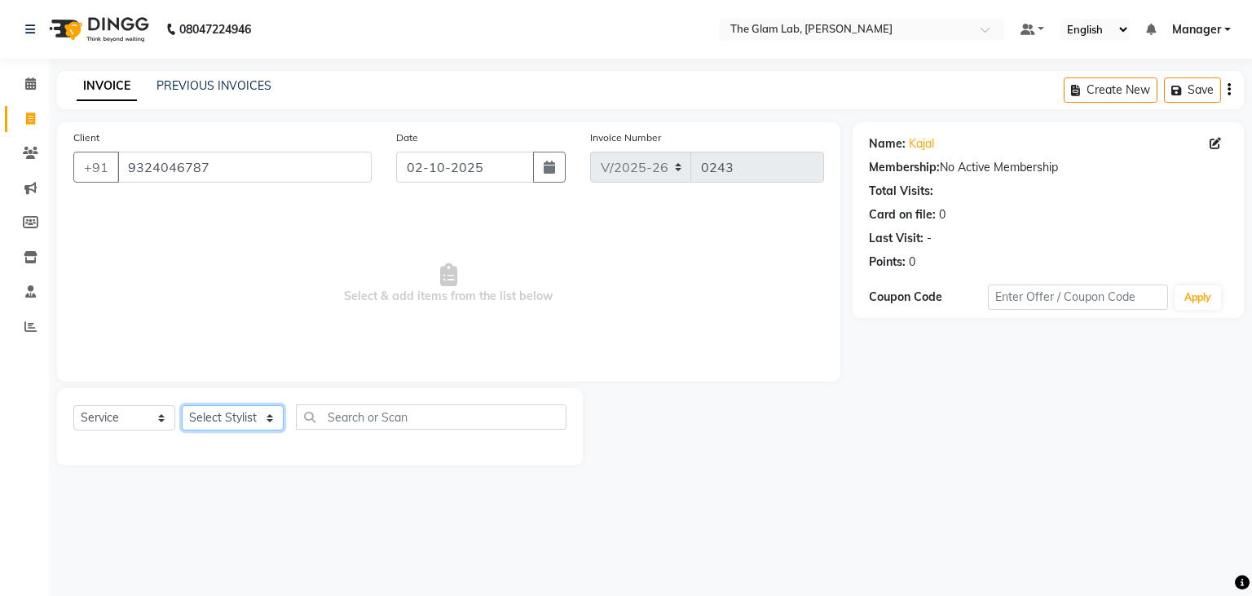
click at [182, 405] on select "Select Stylist [PERSON_NAME] [PERSON_NAME] BOSS Danish Feraz Manager [PERSON_NA…" at bounding box center [233, 417] width 102 height 25
select select "79460"
click option "[PERSON_NAME]" at bounding box center [0, 0] width 0 height 0
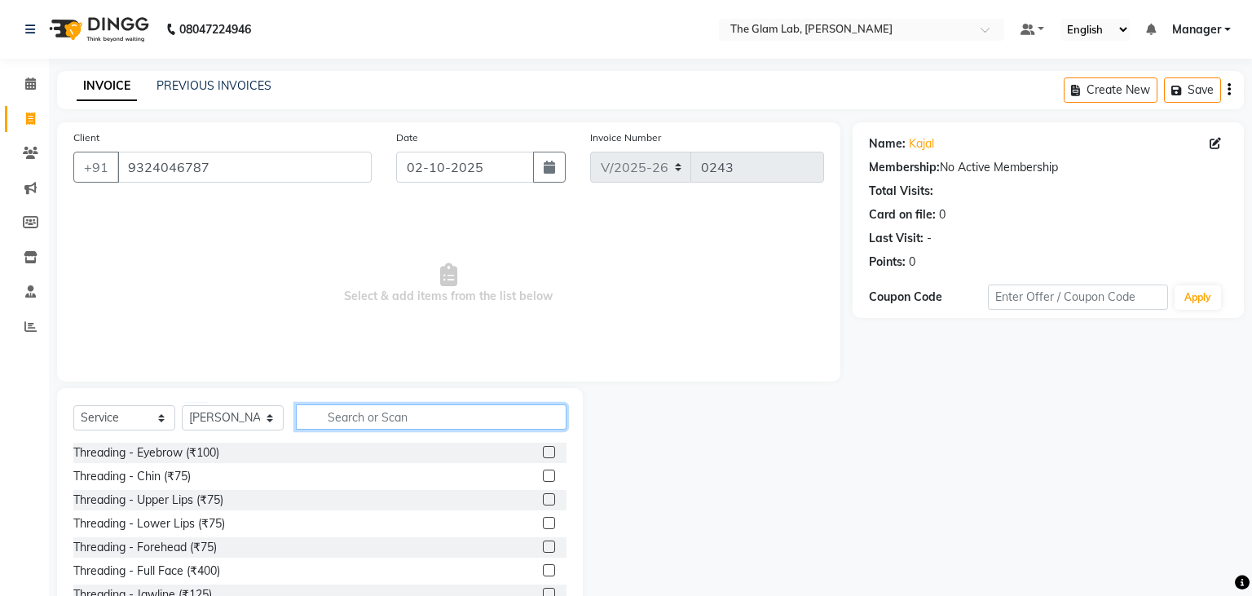
click at [356, 407] on input "text" at bounding box center [431, 416] width 271 height 25
type input "EYE"
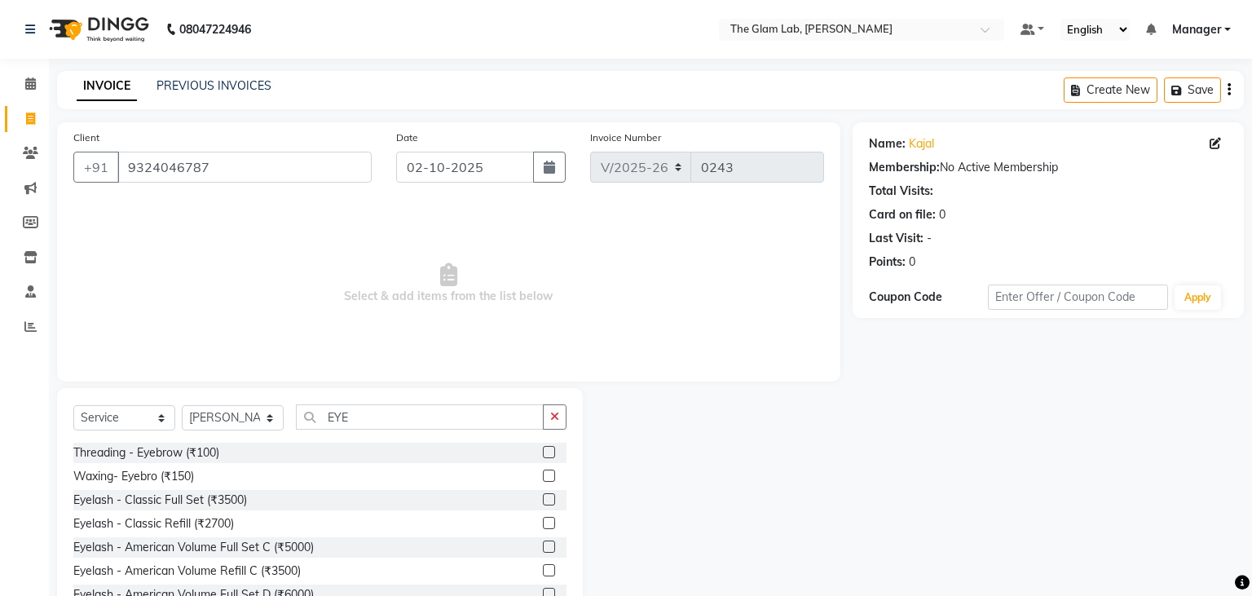
click at [303, 501] on div "Eyelash - Classic Full Set (₹3500)" at bounding box center [319, 500] width 493 height 20
click at [328, 507] on div "Eyelash - Classic Full Set (₹3500)" at bounding box center [319, 500] width 493 height 20
click at [544, 499] on label at bounding box center [549, 499] width 12 height 12
click at [544, 499] on input "checkbox" at bounding box center [548, 500] width 11 height 11
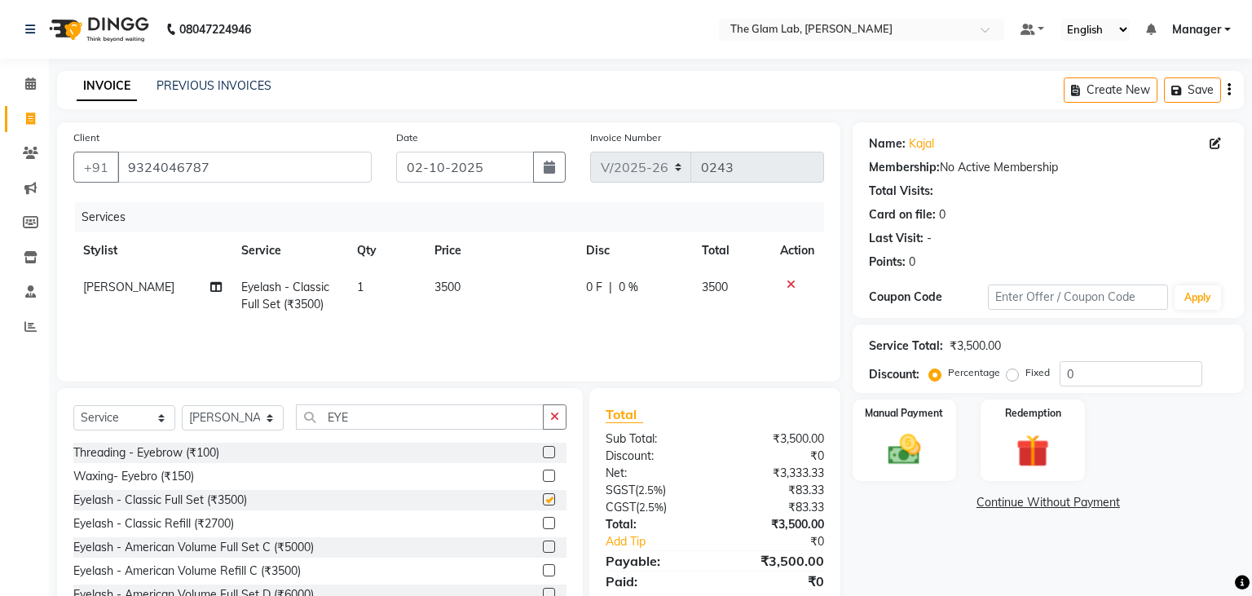
checkbox input "false"
click at [443, 285] on span "3500" at bounding box center [447, 287] width 26 height 15
select select "79460"
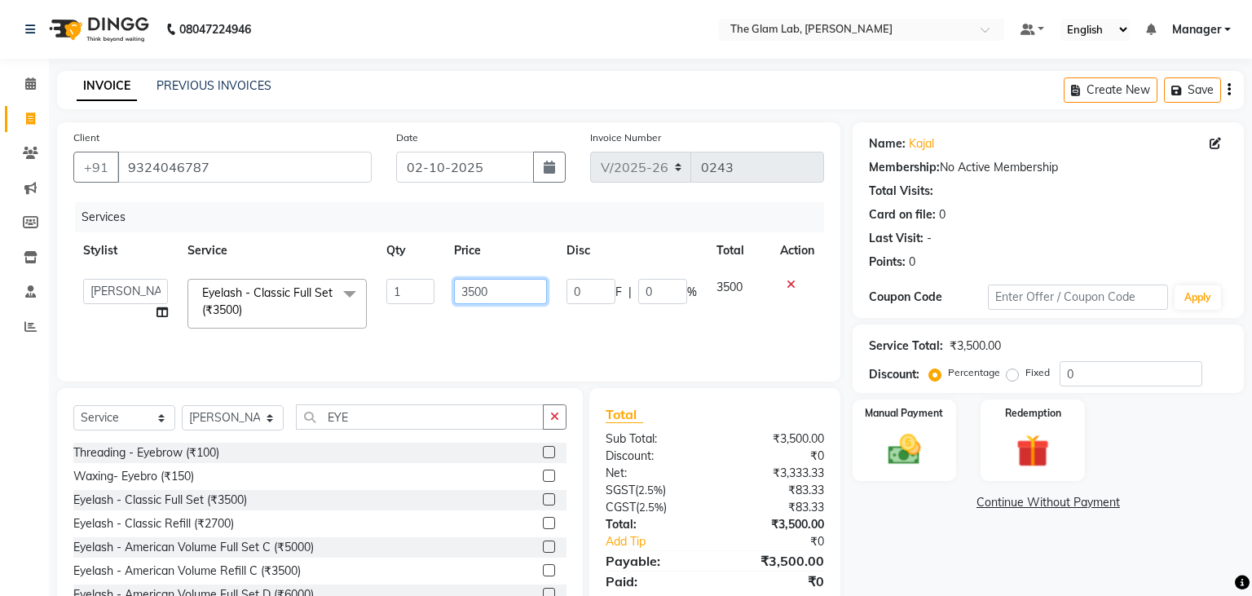
click at [474, 296] on input "3500" at bounding box center [500, 291] width 93 height 25
type input "3000"
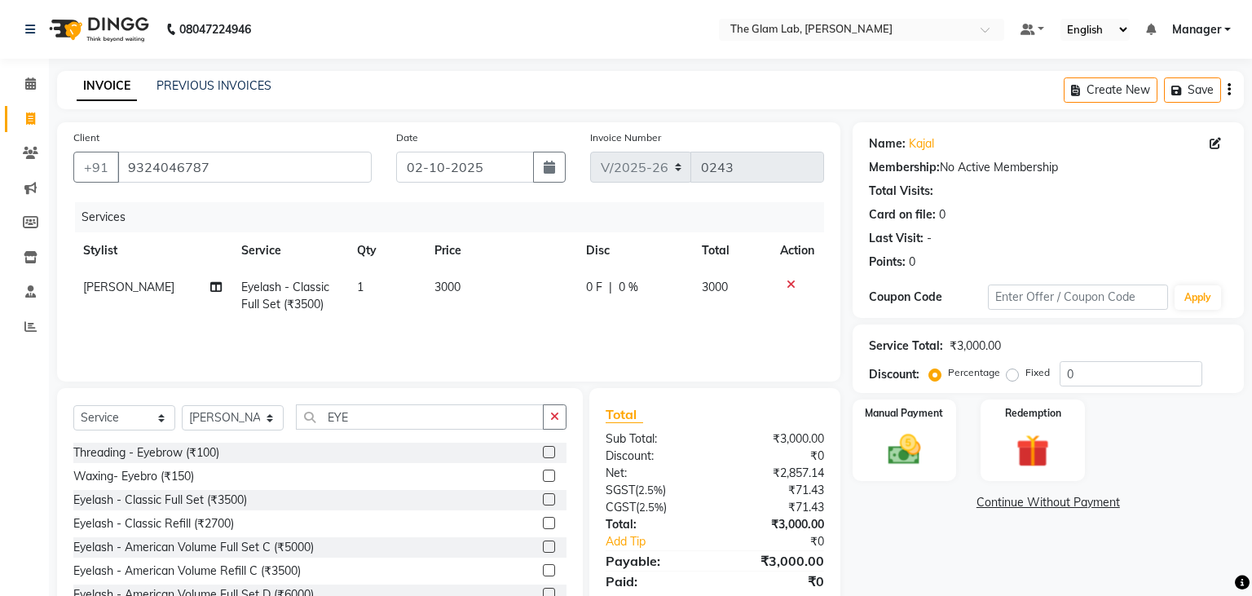
click at [514, 342] on div "Services Stylist Service Qty Price Disc Total Action [PERSON_NAME] Eyelash - Cl…" at bounding box center [448, 283] width 751 height 163
click at [554, 426] on button "button" at bounding box center [555, 416] width 24 height 25
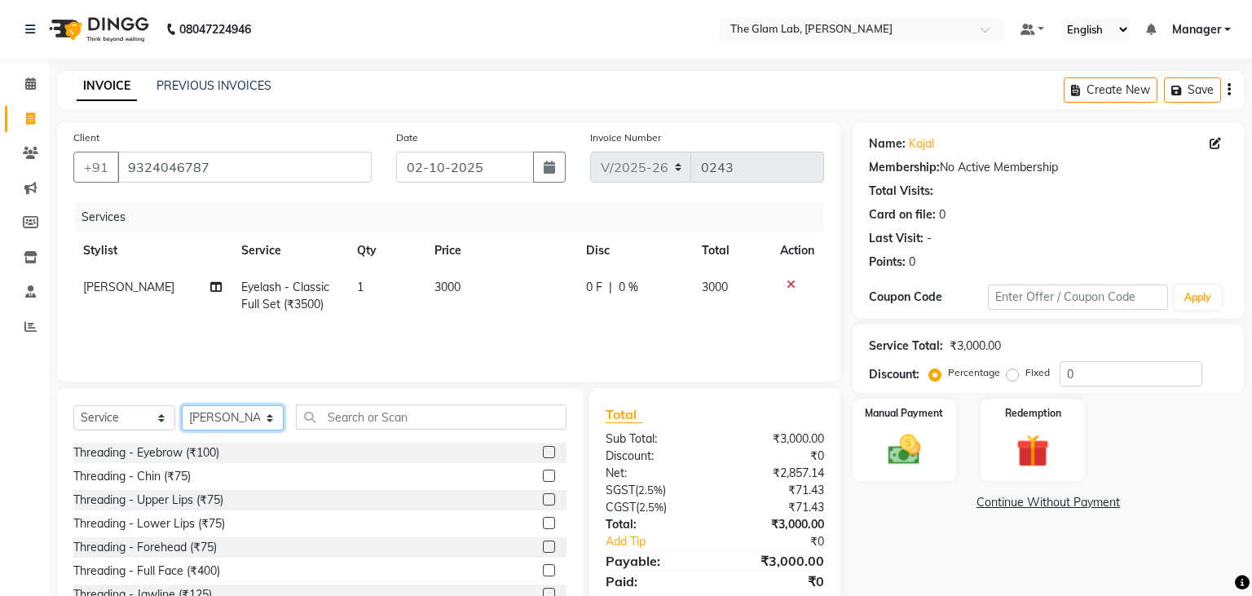
click at [182, 405] on select "Select Stylist [PERSON_NAME] [PERSON_NAME] BOSS Danish Feraz Manager [PERSON_NA…" at bounding box center [233, 417] width 102 height 25
select select "93588"
click option "[PERSON_NAME]" at bounding box center [0, 0] width 0 height 0
click at [467, 416] on input "text" at bounding box center [431, 416] width 271 height 25
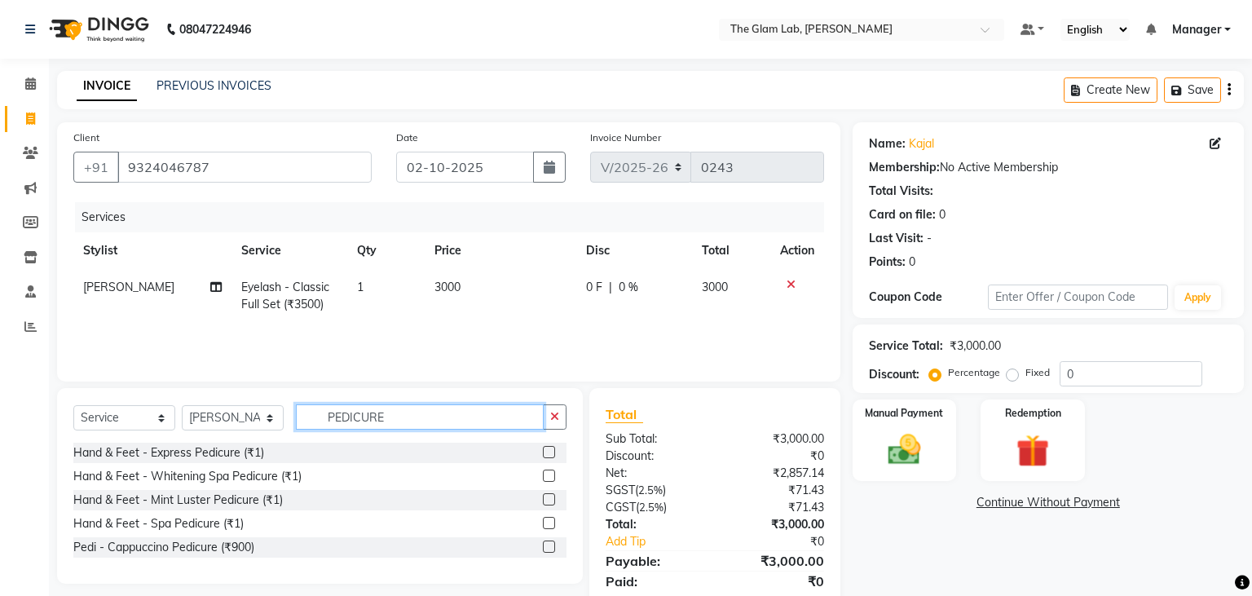
type input "PEDICURE"
click at [376, 442] on div "Select Service Product Membership Package Voucher Prepaid Gift Card Select Styl…" at bounding box center [319, 423] width 493 height 38
click at [444, 423] on input "PEDICURE" at bounding box center [420, 416] width 248 height 25
type input "PEDI"
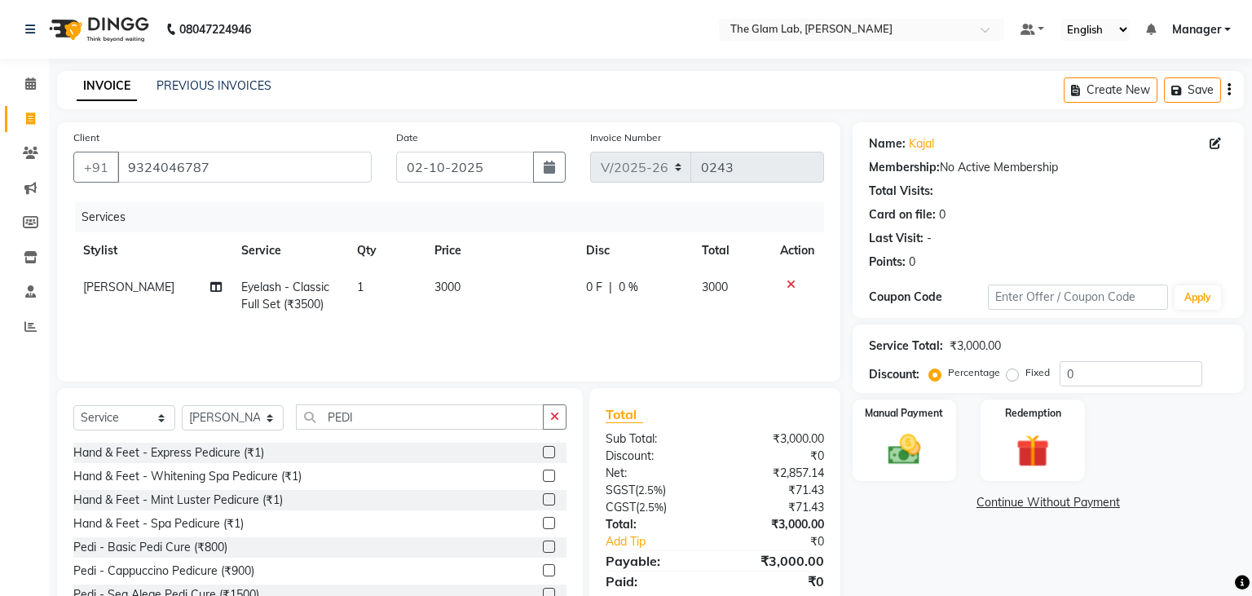
click at [367, 547] on div "Pedi - Basic Pedi Cure (₹800)" at bounding box center [319, 547] width 493 height 20
click at [552, 552] on label at bounding box center [549, 546] width 12 height 12
click at [552, 552] on input "checkbox" at bounding box center [548, 547] width 11 height 11
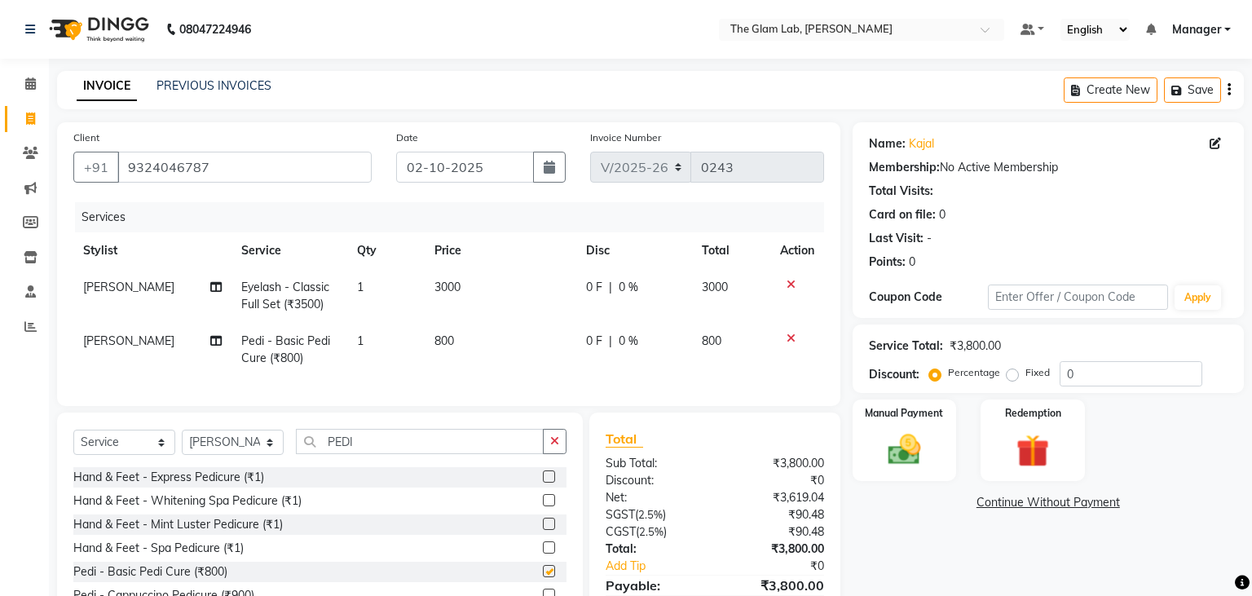
checkbox input "false"
click at [558, 451] on button "button" at bounding box center [555, 441] width 24 height 25
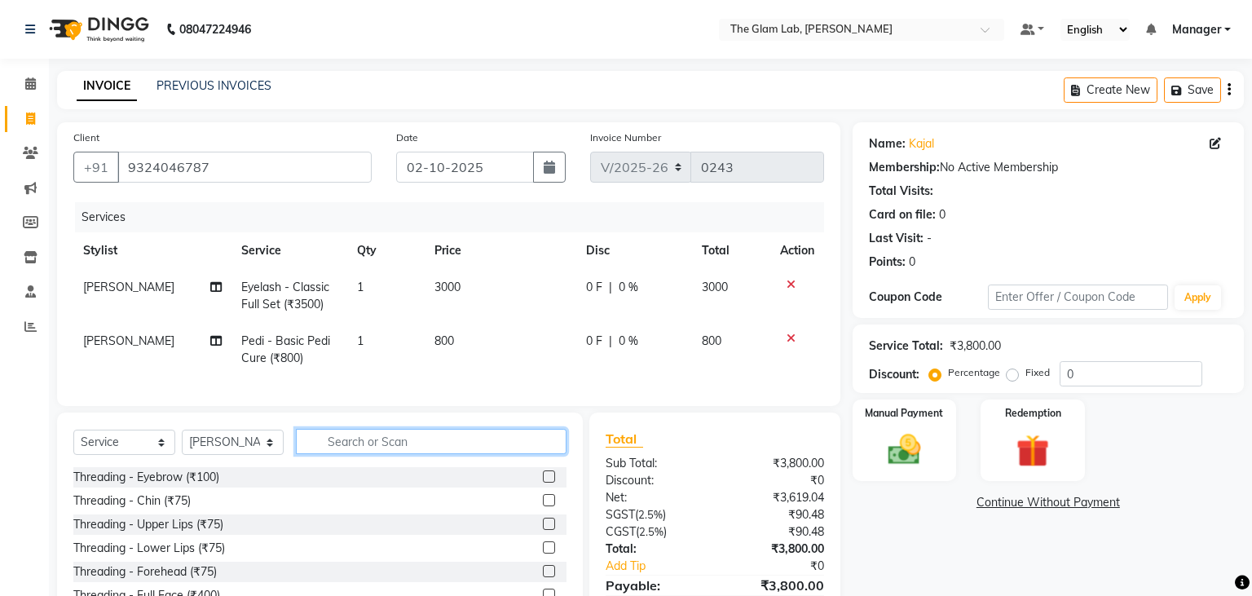
click at [479, 443] on input "text" at bounding box center [431, 441] width 271 height 25
type input "WAX"
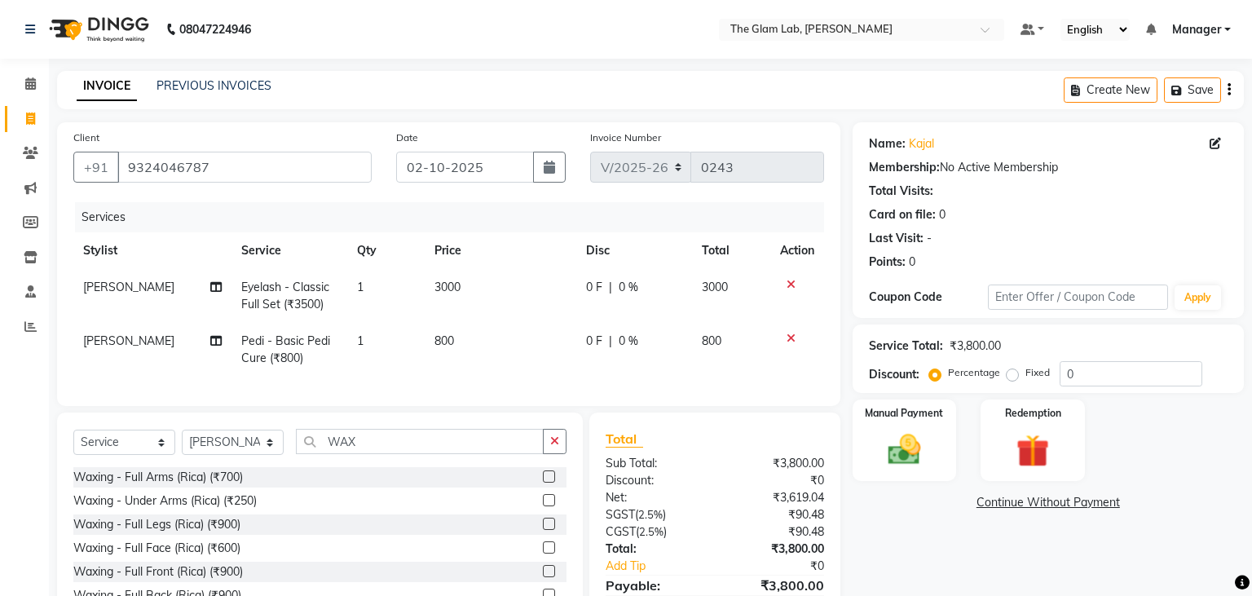
click at [546, 499] on label at bounding box center [549, 500] width 12 height 12
click at [546, 499] on input "checkbox" at bounding box center [548, 501] width 11 height 11
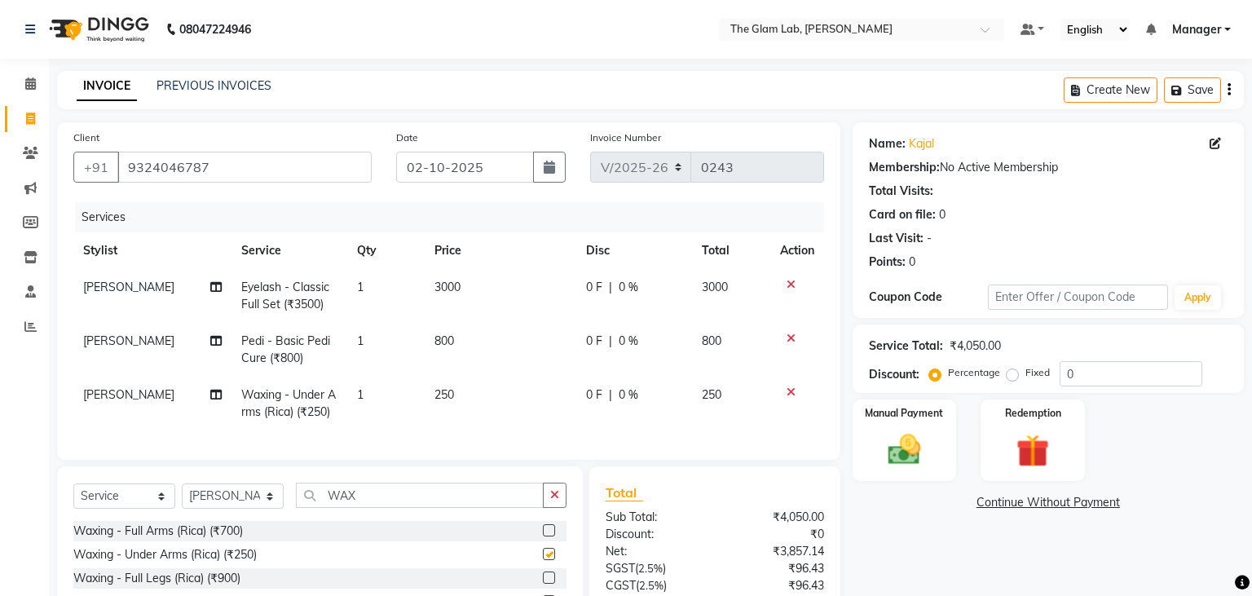
checkbox input "false"
drag, startPoint x: 565, startPoint y: 530, endPoint x: 558, endPoint y: 535, distance: 8.8
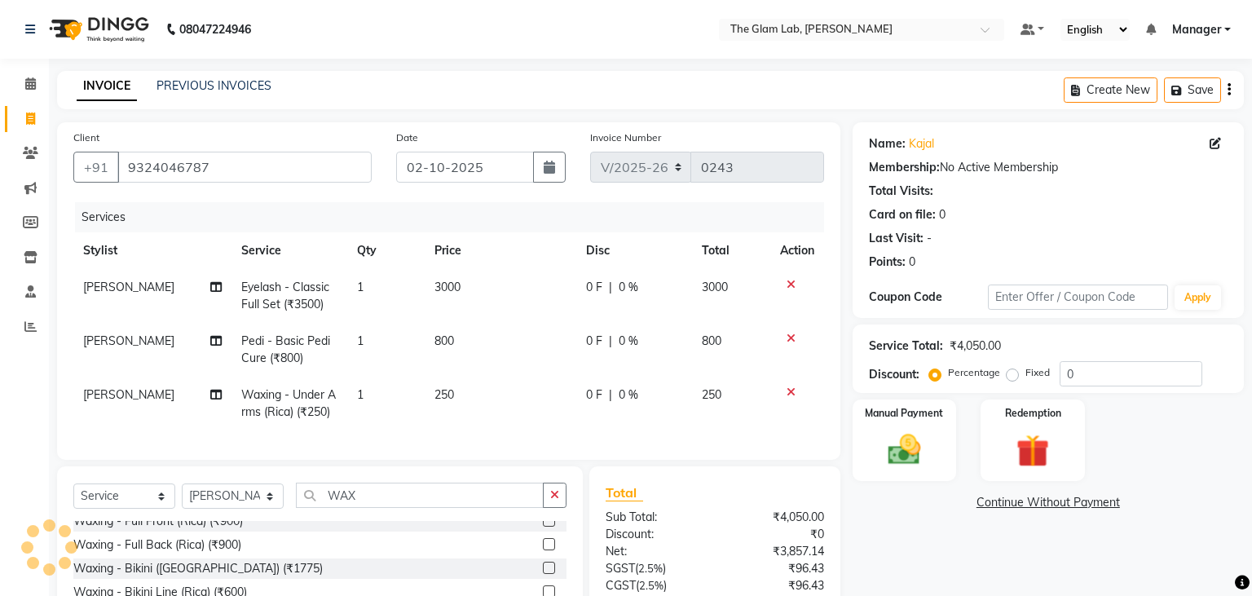
scroll to position [46, 0]
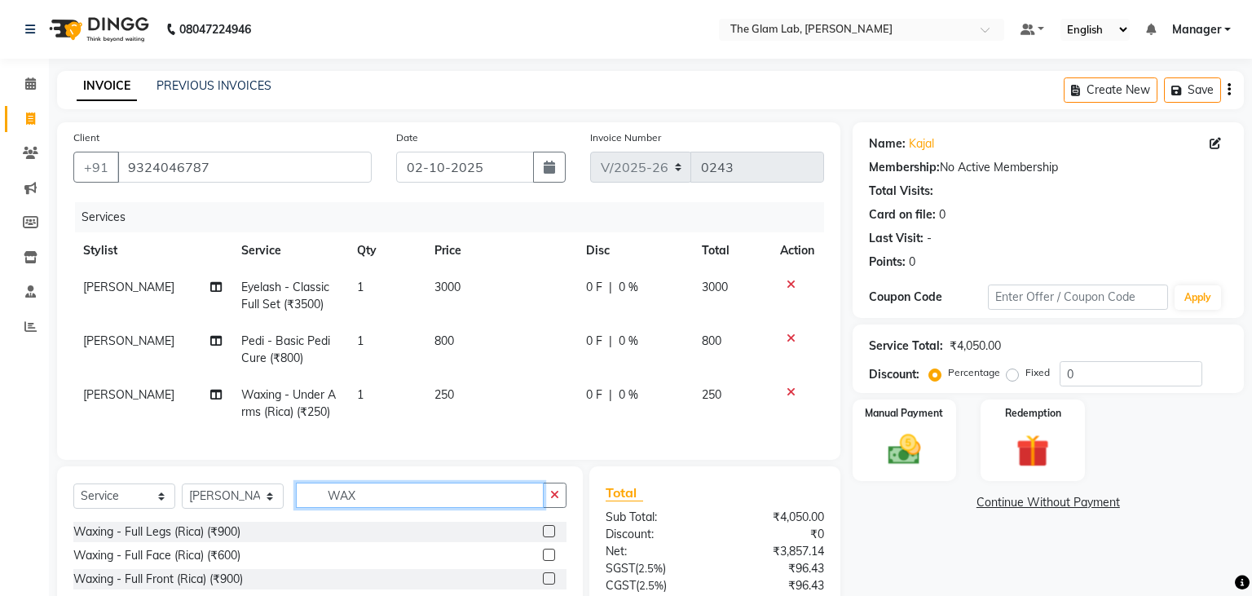
click at [447, 494] on input "WAX" at bounding box center [420, 495] width 248 height 25
type input "W"
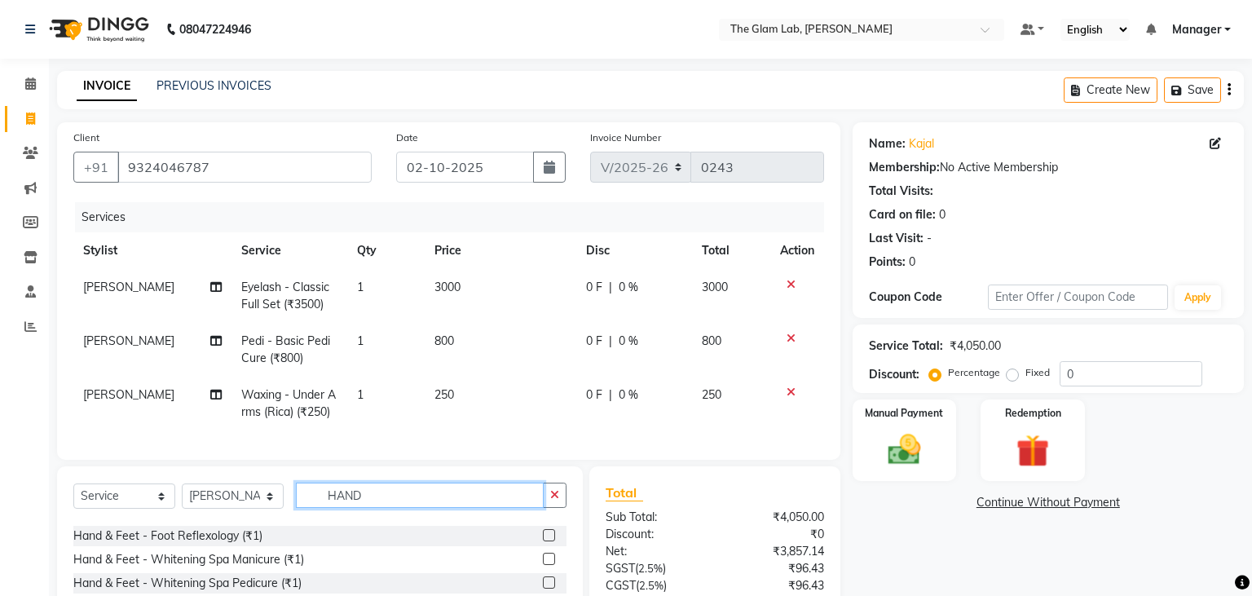
scroll to position [41, 0]
type input "HAND"
click at [536, 481] on div "Select Service Product Membership Package Voucher Prepaid Gift Card Select Styl…" at bounding box center [320, 586] width 526 height 240
click at [558, 484] on button "button" at bounding box center [555, 495] width 24 height 25
type input "WAX"
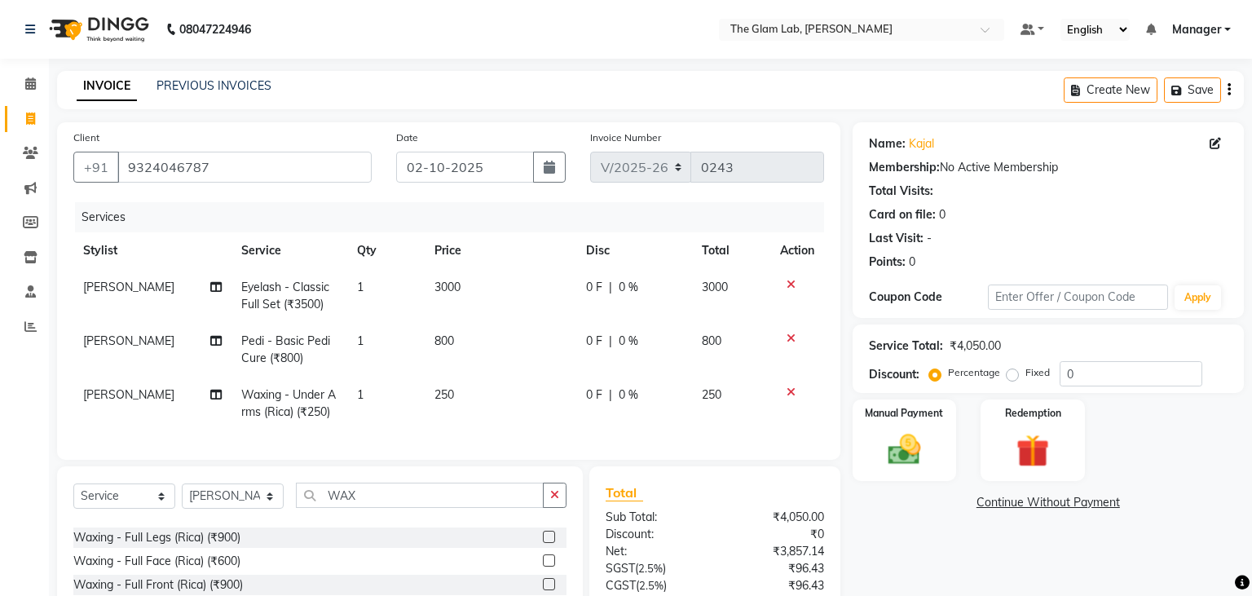
click at [385, 531] on div "Waxing - Full Legs (Rica) (₹900)" at bounding box center [319, 537] width 493 height 20
click at [549, 533] on label at bounding box center [549, 537] width 12 height 12
click at [549, 533] on input "checkbox" at bounding box center [548, 537] width 11 height 11
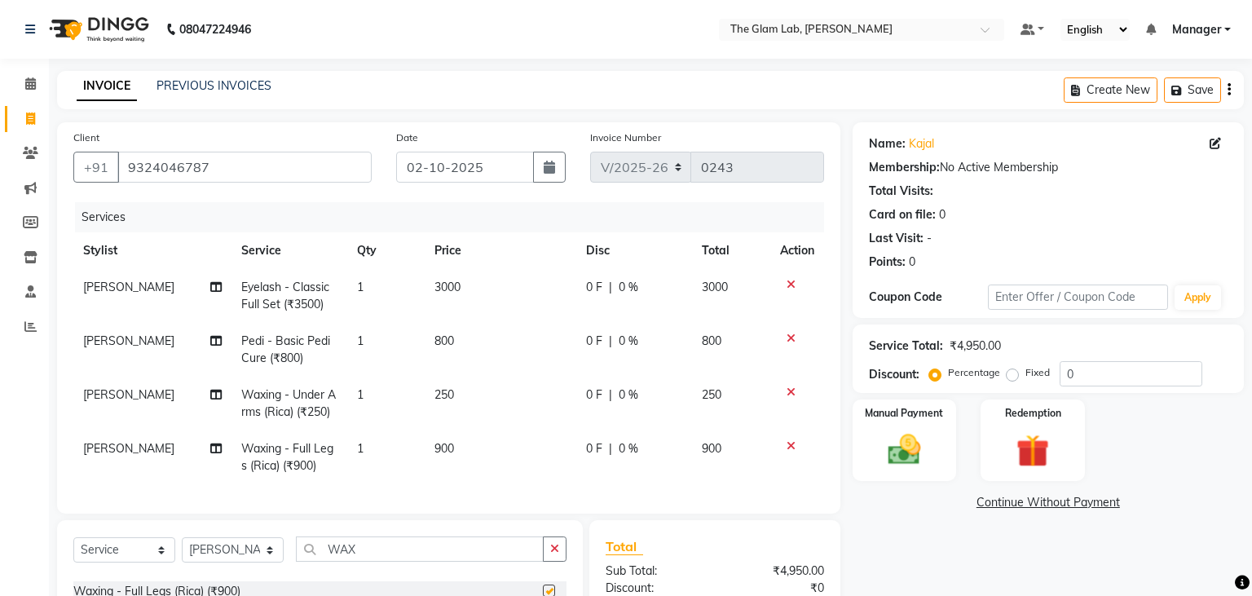
checkbox input "false"
click at [445, 446] on span "900" at bounding box center [444, 448] width 20 height 15
select select "93588"
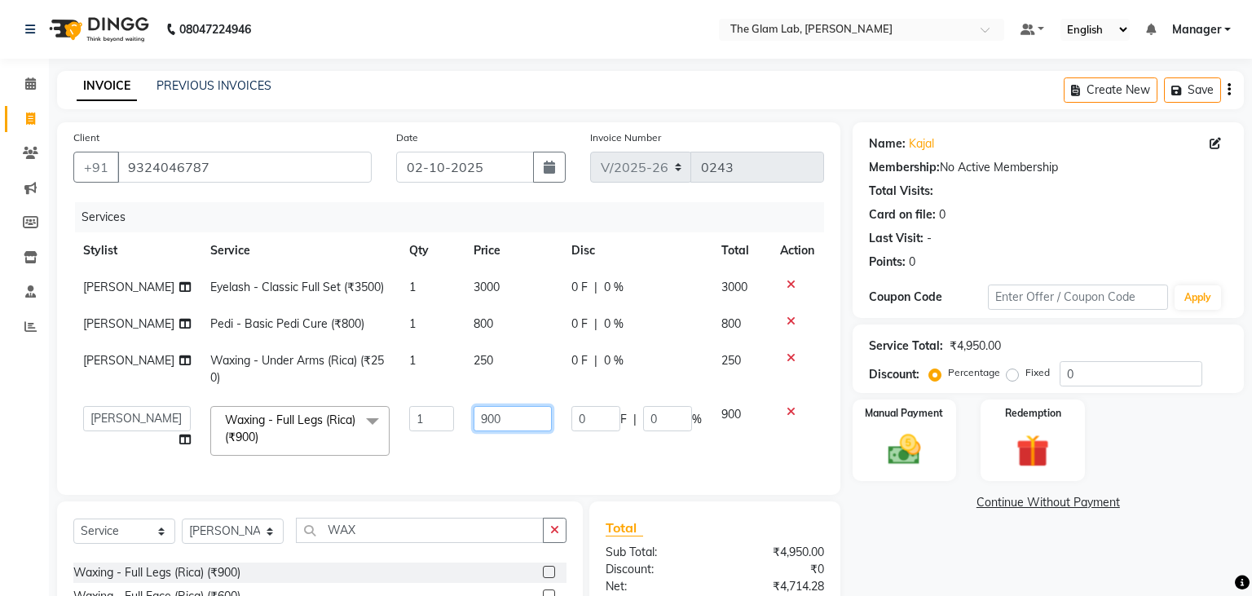
click at [474, 419] on input "900" at bounding box center [513, 418] width 79 height 25
type input "700"
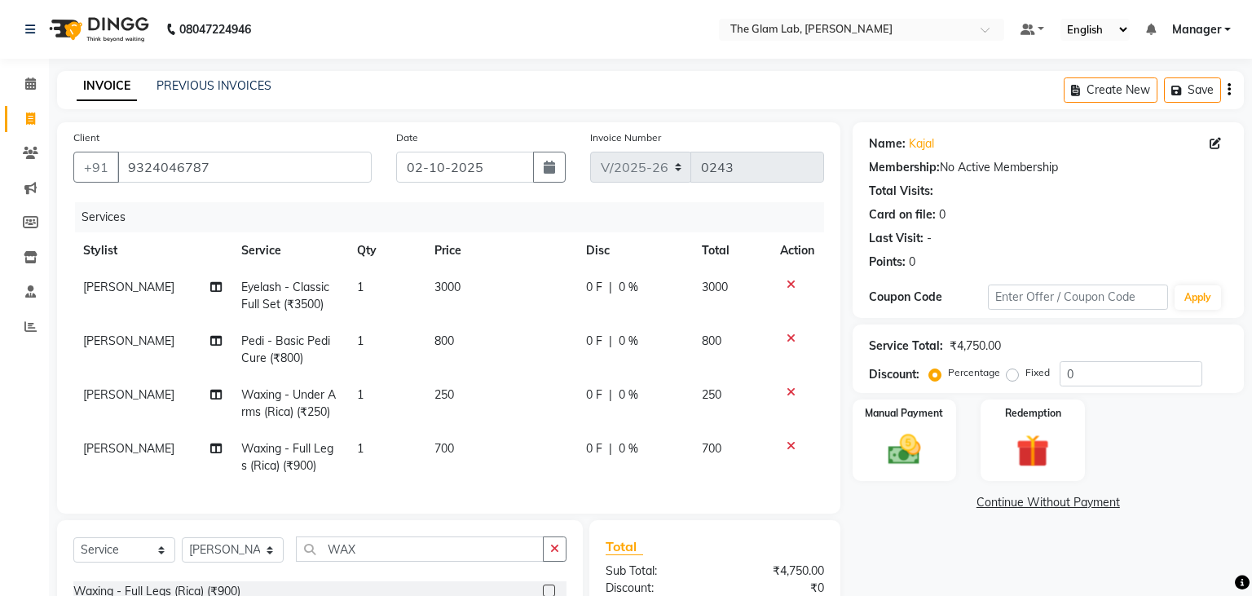
click at [511, 458] on td "700" at bounding box center [501, 457] width 152 height 54
select select "93588"
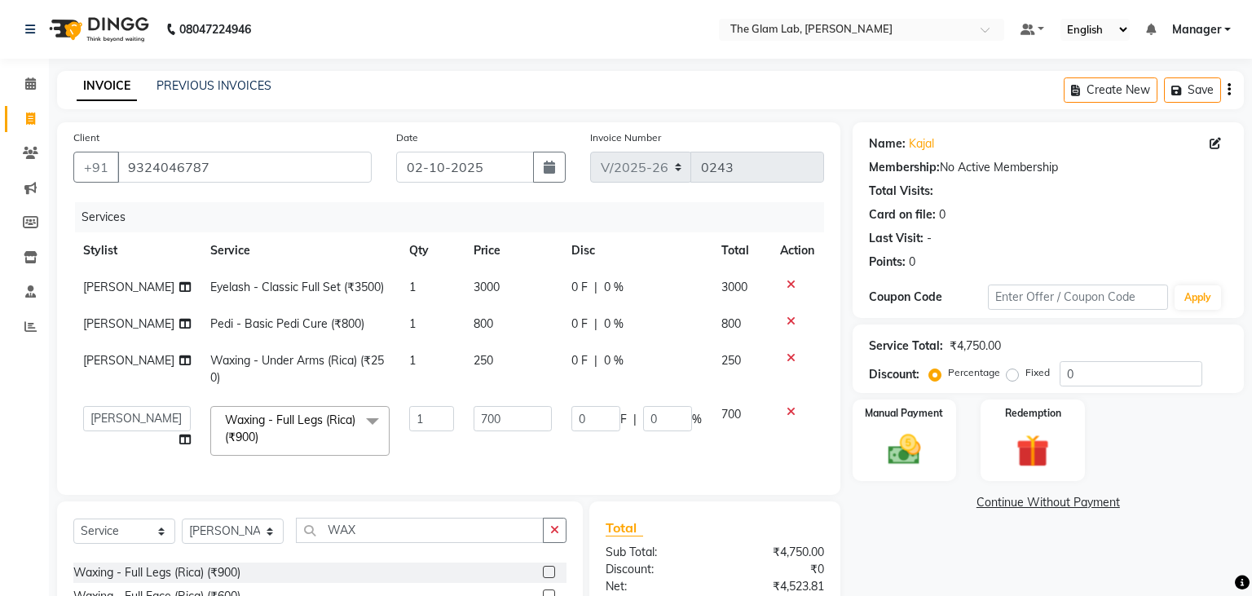
scroll to position [170, 0]
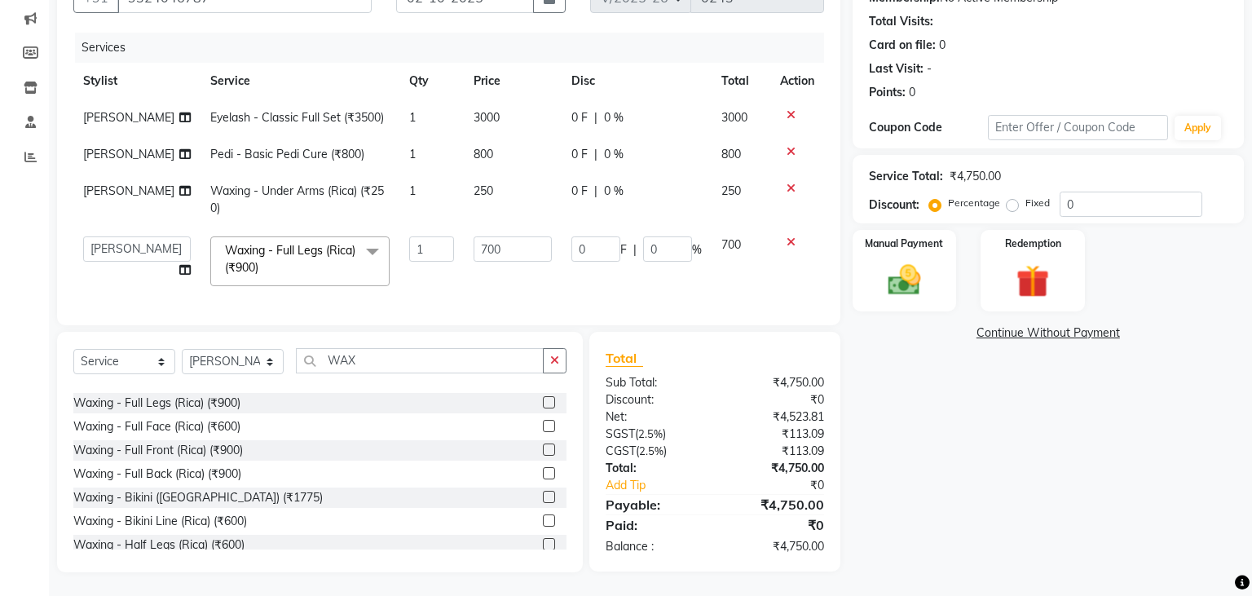
click at [492, 289] on td "700" at bounding box center [513, 261] width 99 height 69
click at [474, 112] on span "3000" at bounding box center [487, 117] width 26 height 15
select select "79460"
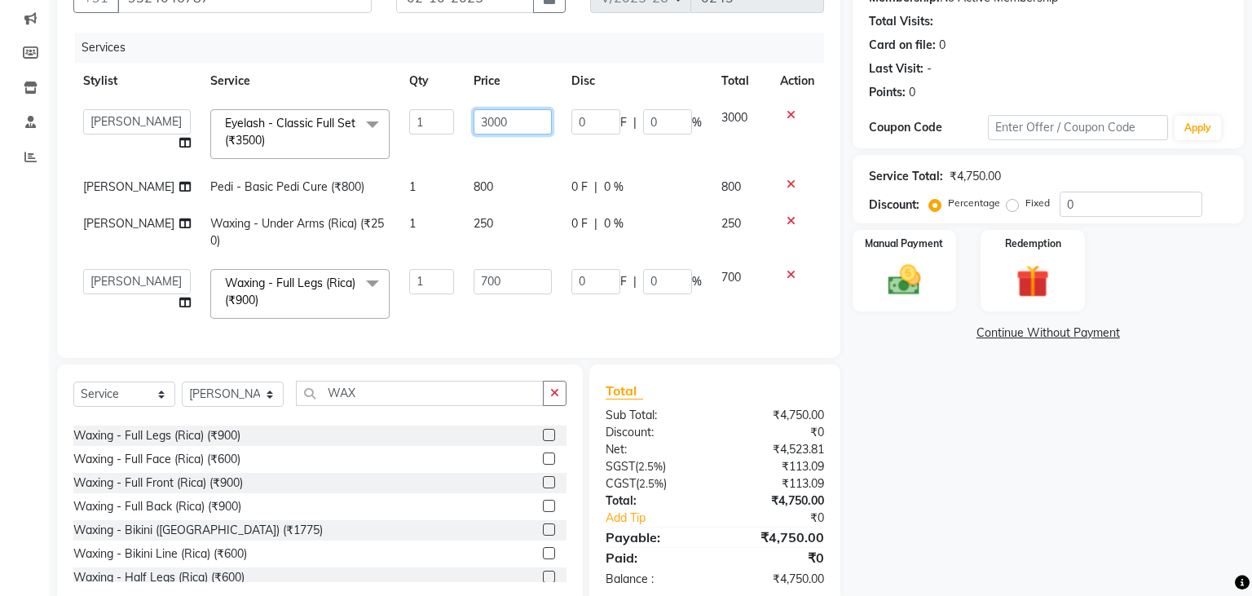
click at [484, 122] on input "3000" at bounding box center [513, 121] width 79 height 25
type input "3150"
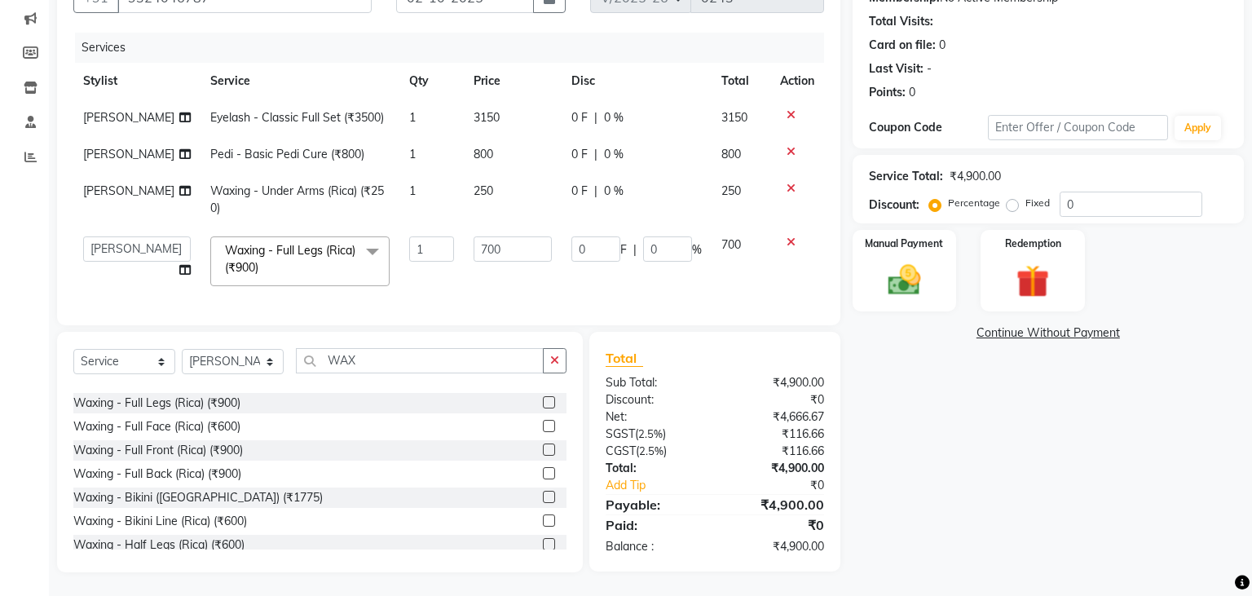
click at [474, 187] on tbody "[PERSON_NAME] Eyelash - Classic Full Set (₹3500) 1 3150 0 F | 0 % 3150 [PERSON_…" at bounding box center [448, 197] width 751 height 196
click at [474, 153] on span "800" at bounding box center [484, 154] width 20 height 15
select select "93588"
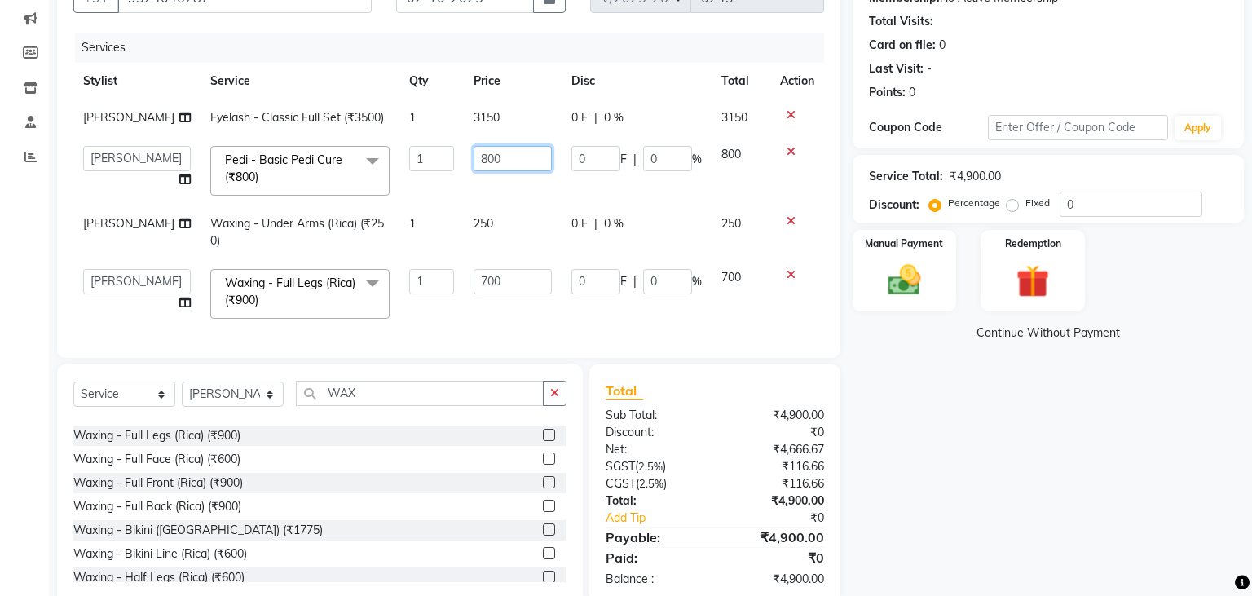
click at [475, 157] on input "800" at bounding box center [513, 158] width 79 height 25
type input "840"
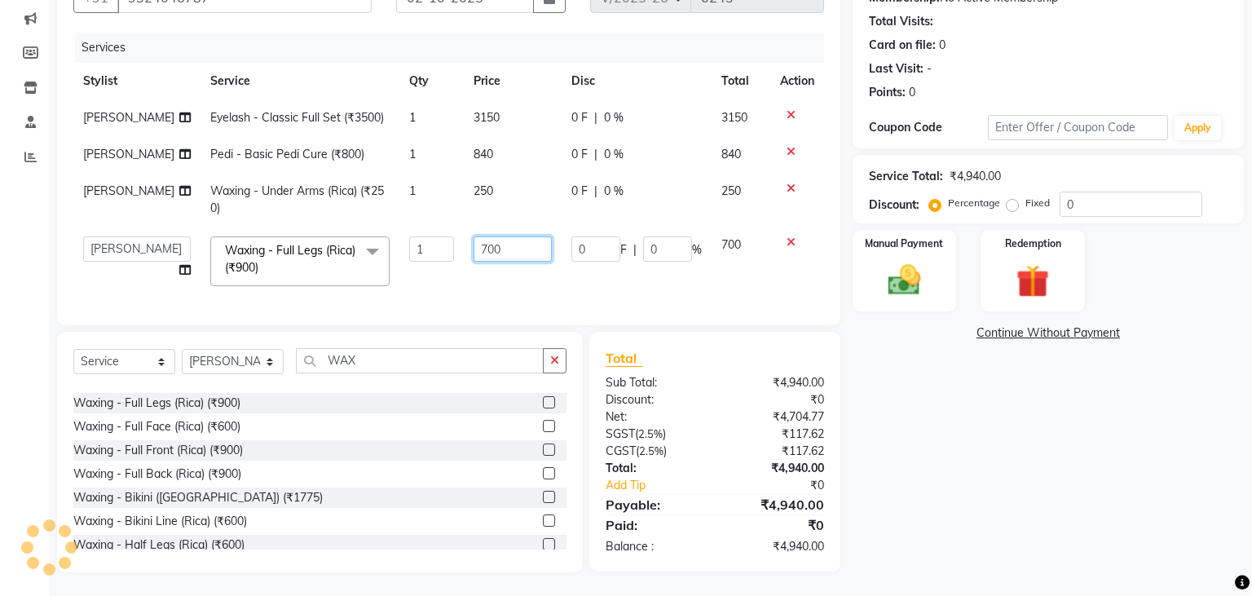
click at [478, 262] on input "700" at bounding box center [513, 248] width 79 height 25
click at [494, 258] on input "700" at bounding box center [513, 248] width 79 height 25
type input "735"
click at [563, 222] on tr "[PERSON_NAME] Waxing - Under Arms (Rica) (₹250) 1 250 0 F | 0 % 250" at bounding box center [448, 200] width 751 height 54
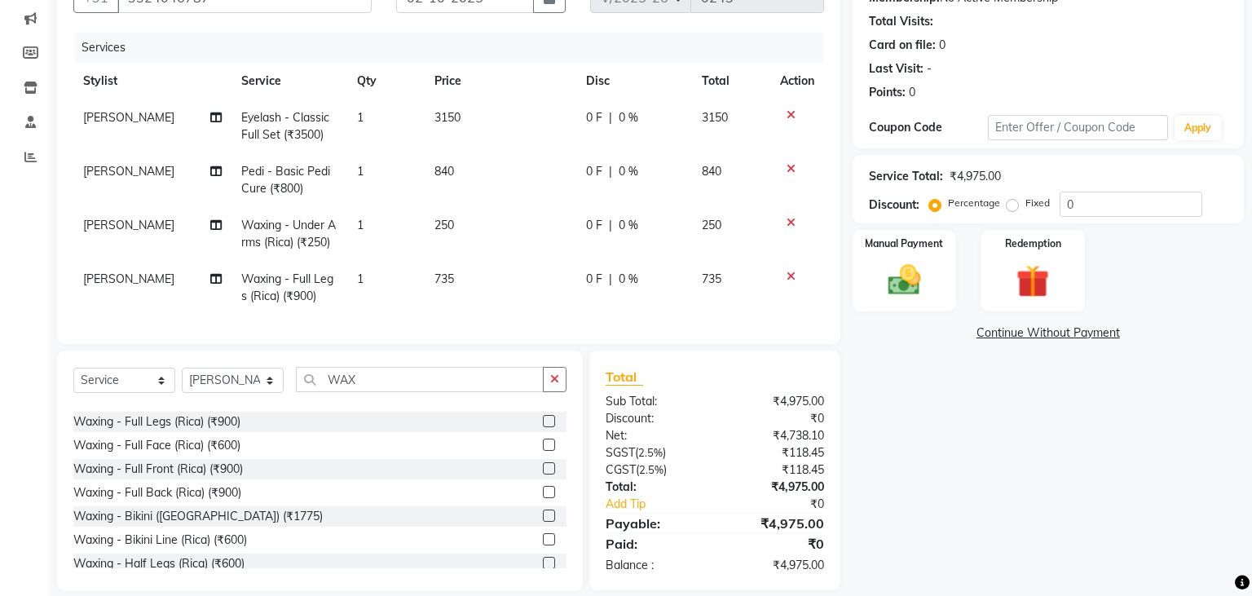
click at [449, 227] on span "250" at bounding box center [444, 225] width 20 height 15
select select "93588"
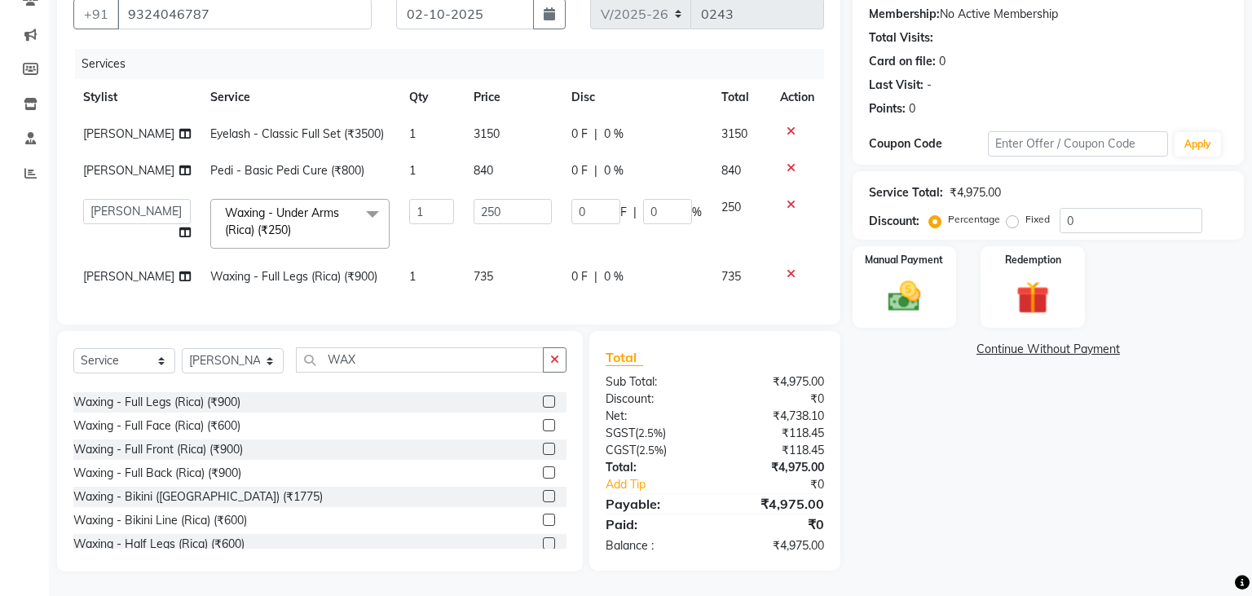
scroll to position [152, 0]
click at [487, 206] on input "250" at bounding box center [513, 212] width 79 height 25
type input "272"
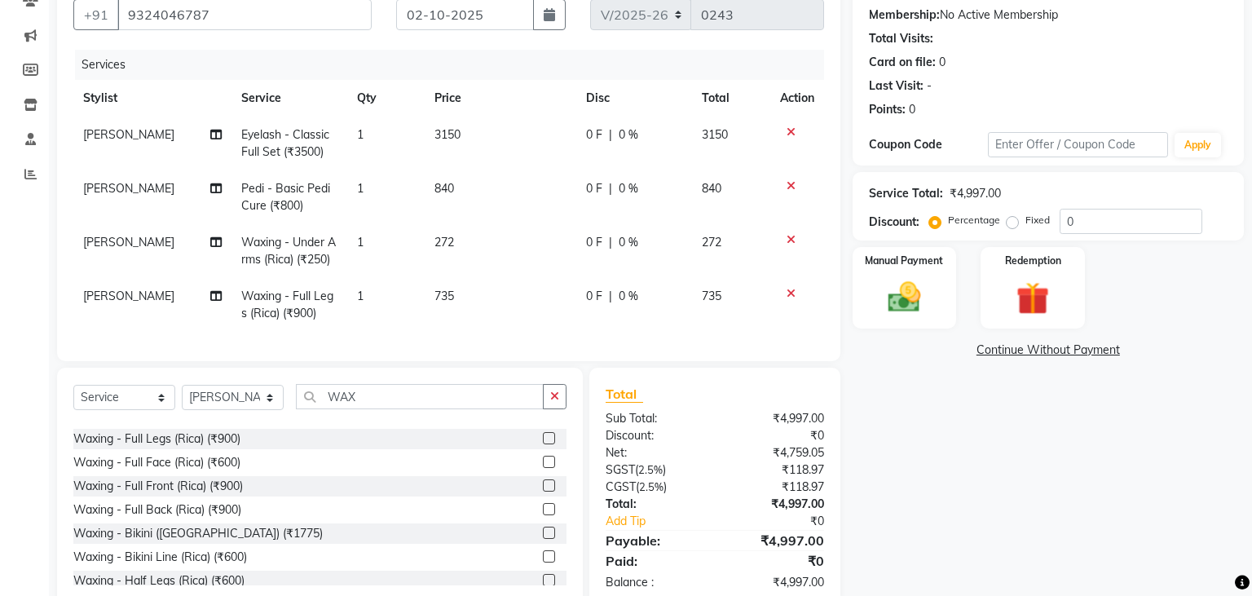
click at [523, 275] on tbody "[PERSON_NAME] Eyelash - Classic Full Set (₹3500) 1 3150 0 F | 0 % 3150 [PERSON_…" at bounding box center [448, 224] width 751 height 215
click at [445, 247] on span "272" at bounding box center [444, 242] width 20 height 15
select select "93588"
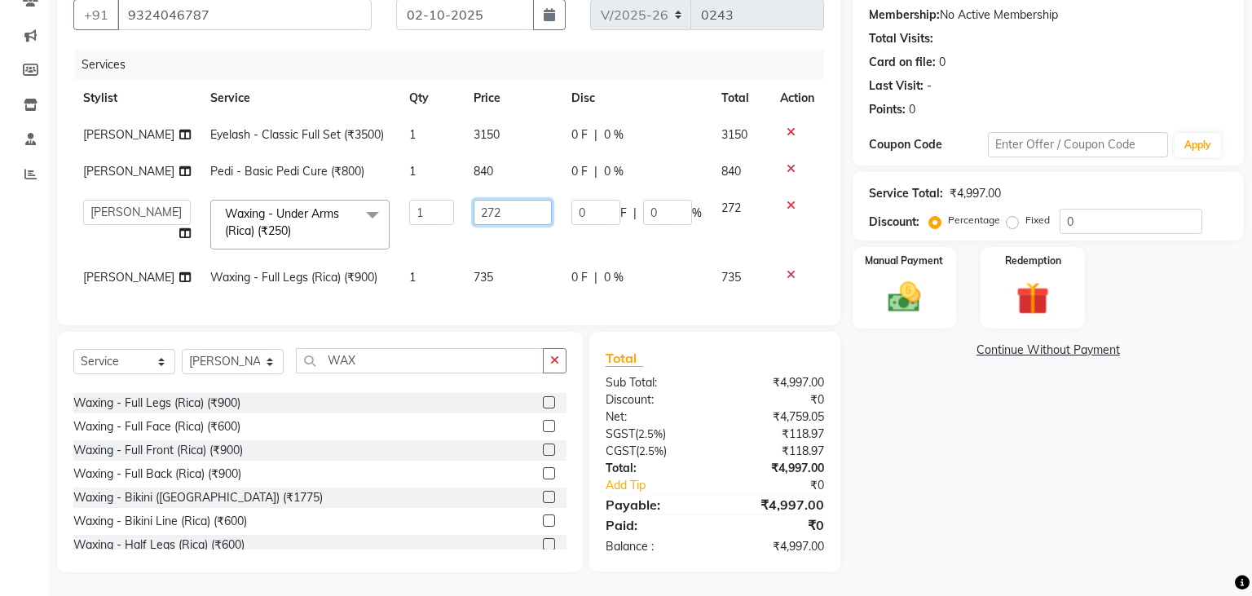
click at [476, 218] on input "272" at bounding box center [513, 212] width 79 height 25
type input "262"
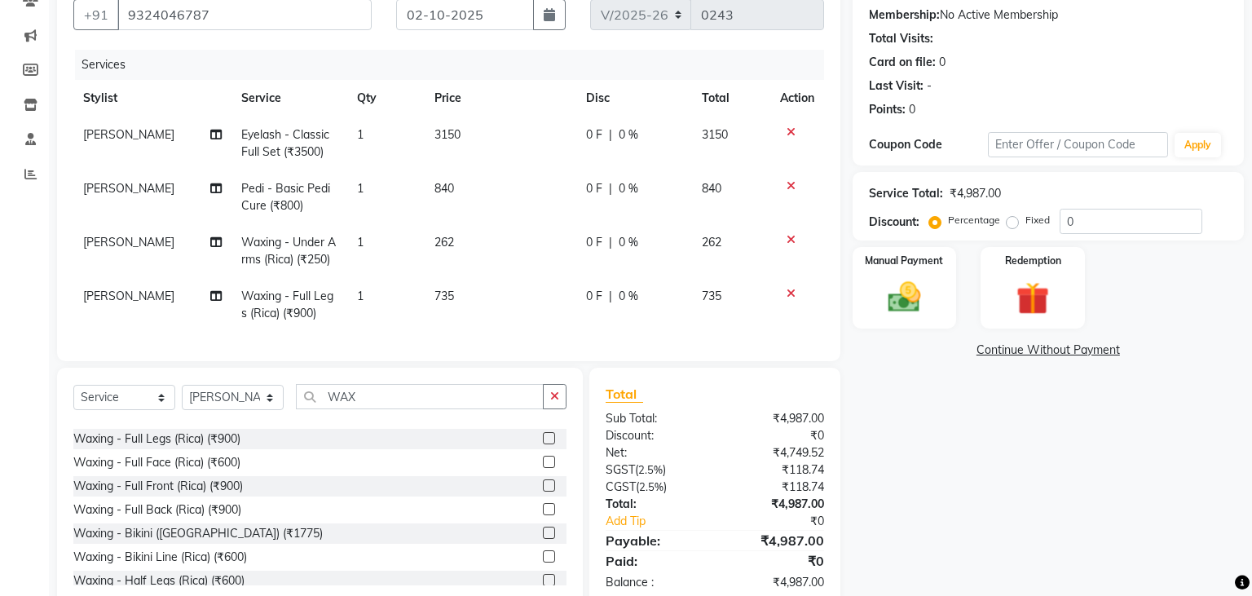
click at [512, 233] on td "262" at bounding box center [501, 251] width 152 height 54
select select "93588"
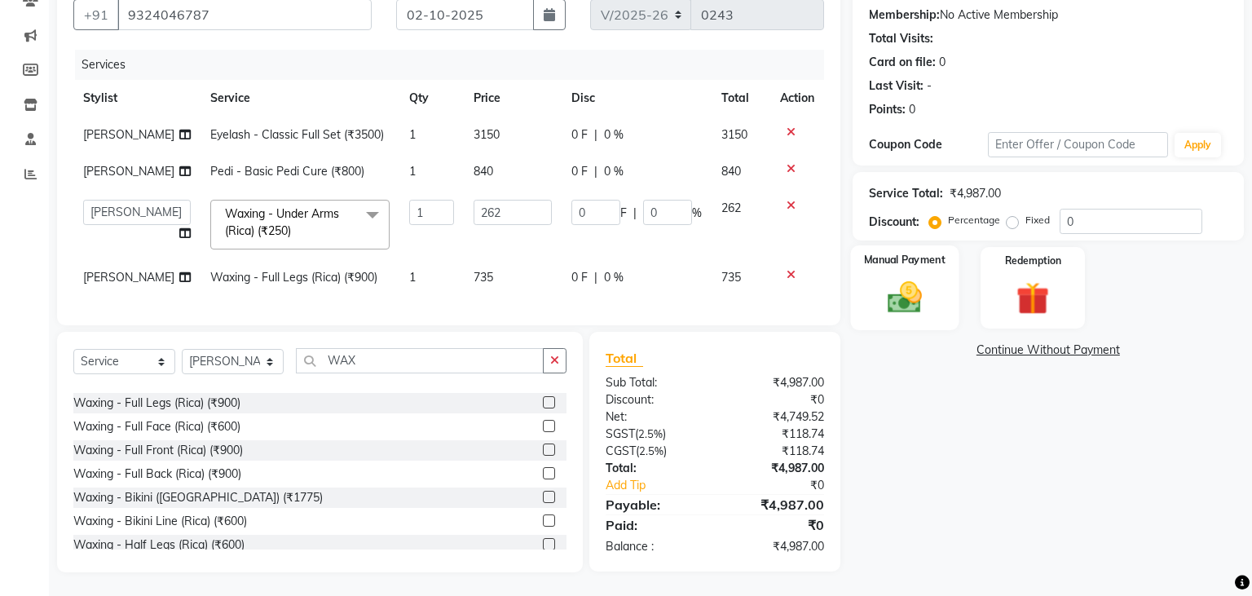
click at [919, 298] on img at bounding box center [903, 297] width 55 height 39
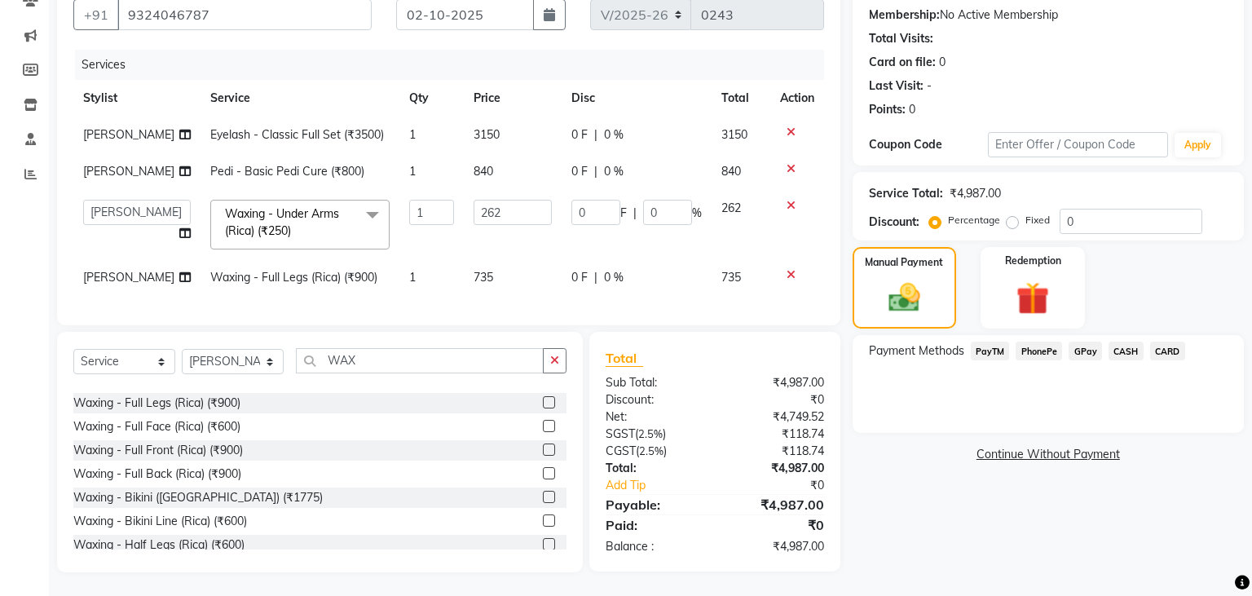
click at [992, 356] on span "PayTM" at bounding box center [990, 351] width 39 height 19
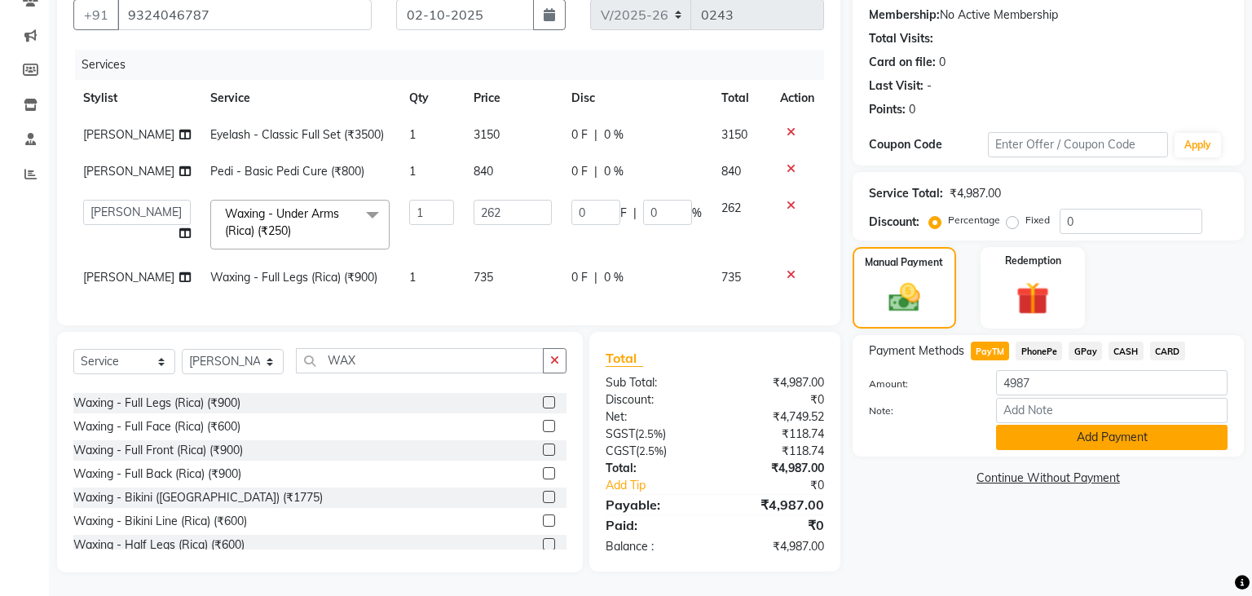
click at [1191, 439] on button "Add Payment" at bounding box center [1112, 437] width 232 height 25
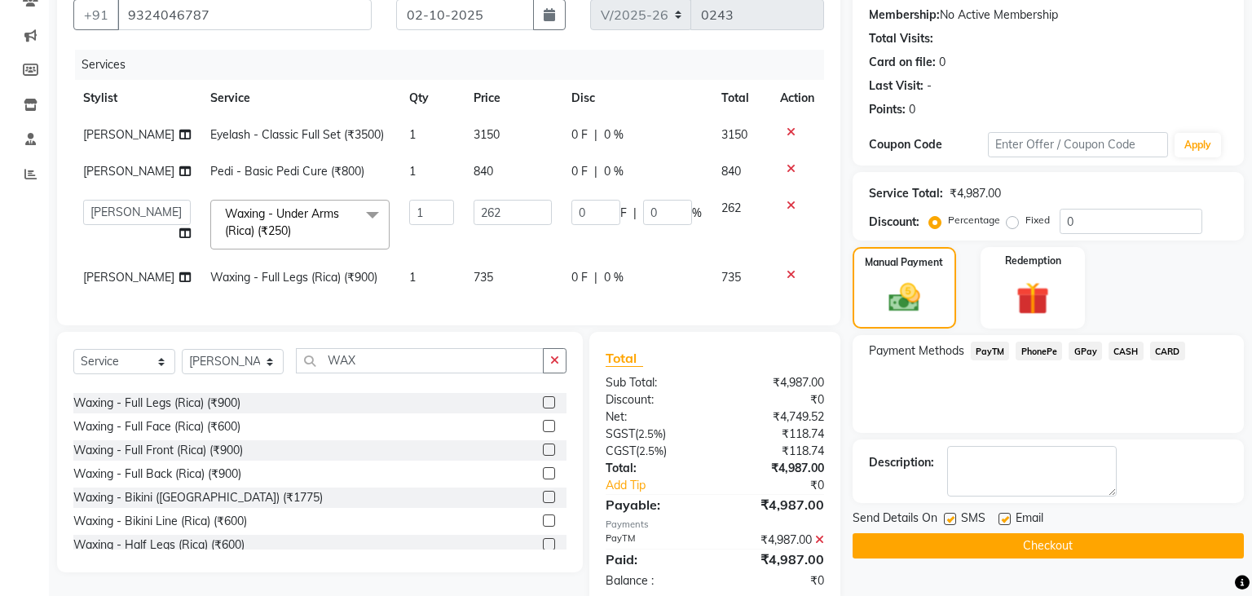
click at [999, 516] on label at bounding box center [1005, 519] width 12 height 12
click at [999, 516] on input "checkbox" at bounding box center [1004, 519] width 11 height 11
checkbox input "false"
click at [950, 516] on label at bounding box center [950, 519] width 12 height 12
click at [950, 516] on input "checkbox" at bounding box center [949, 519] width 11 height 11
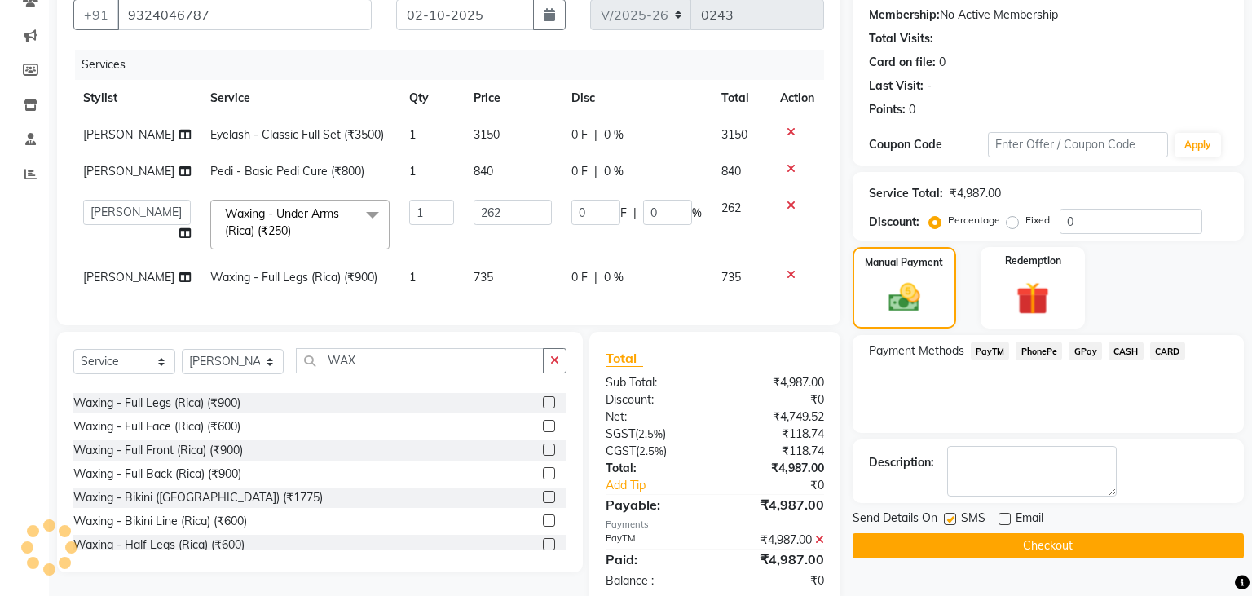
checkbox input "false"
click at [950, 536] on button "Checkout" at bounding box center [1048, 545] width 391 height 25
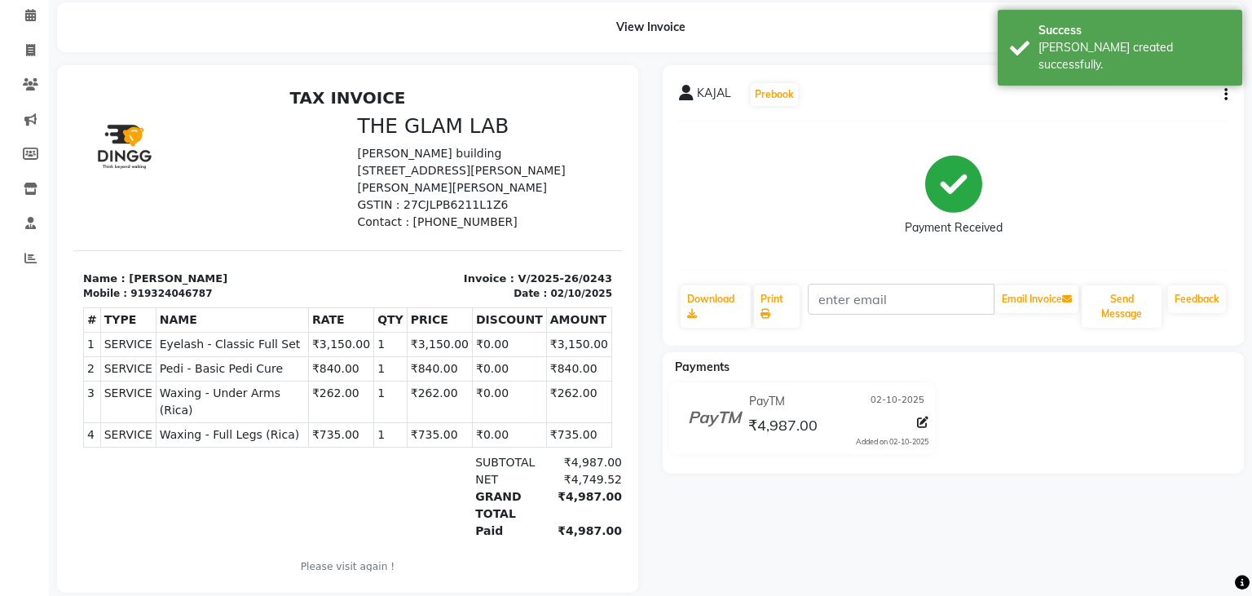
scroll to position [88, 0]
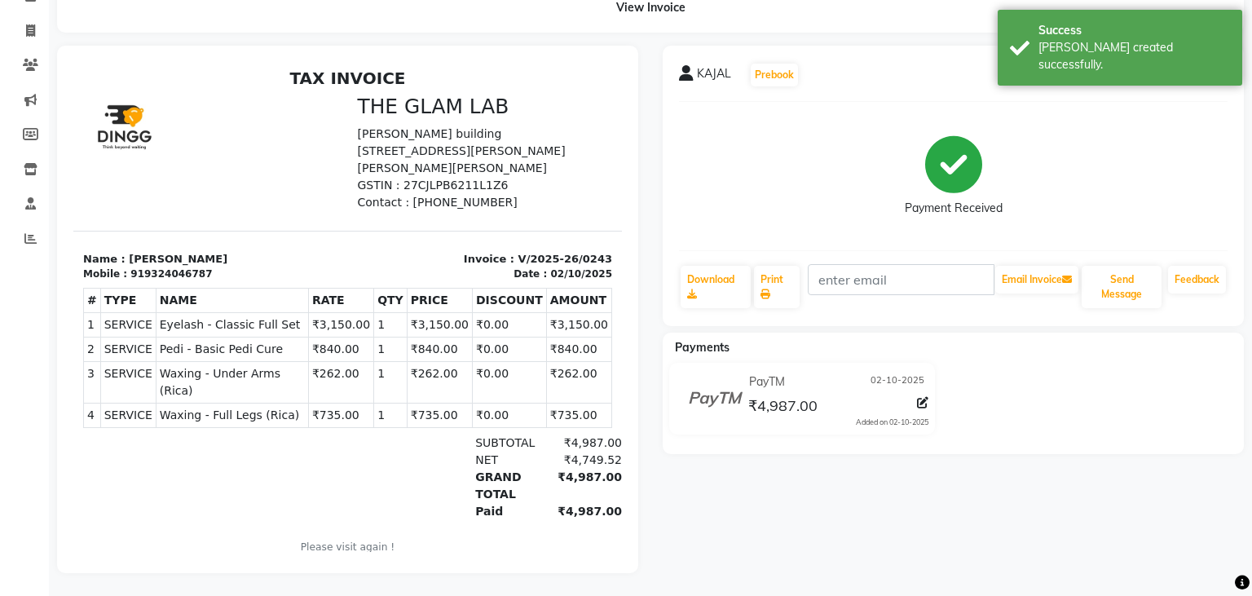
click at [864, 571] on div "KAJAL Prebook Payment Received Download Print Email Invoice Send Message Feedba…" at bounding box center [954, 309] width 606 height 527
